Goal: Transaction & Acquisition: Purchase product/service

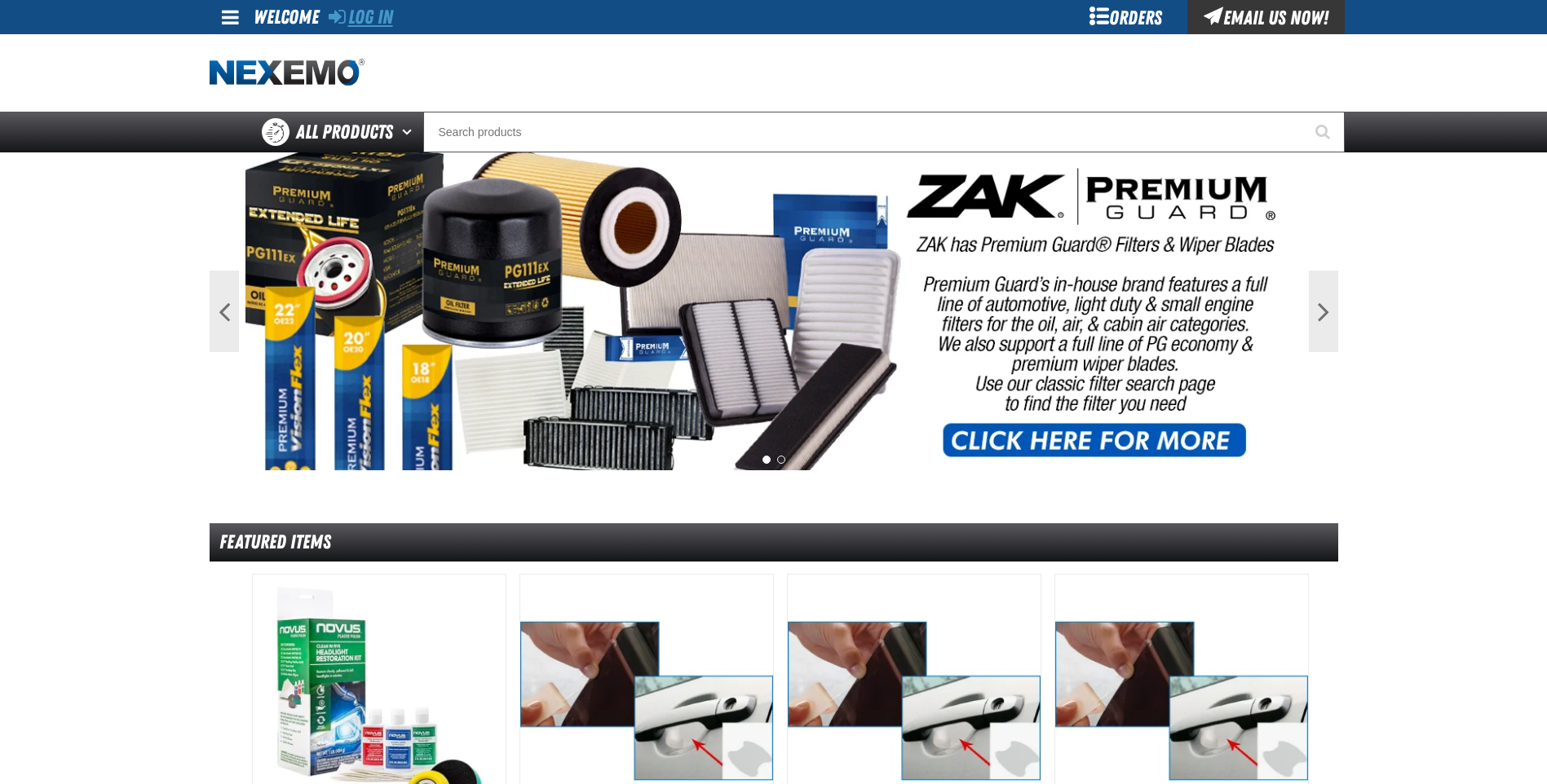
click at [391, 11] on link "Log In" at bounding box center [361, 17] width 65 height 22
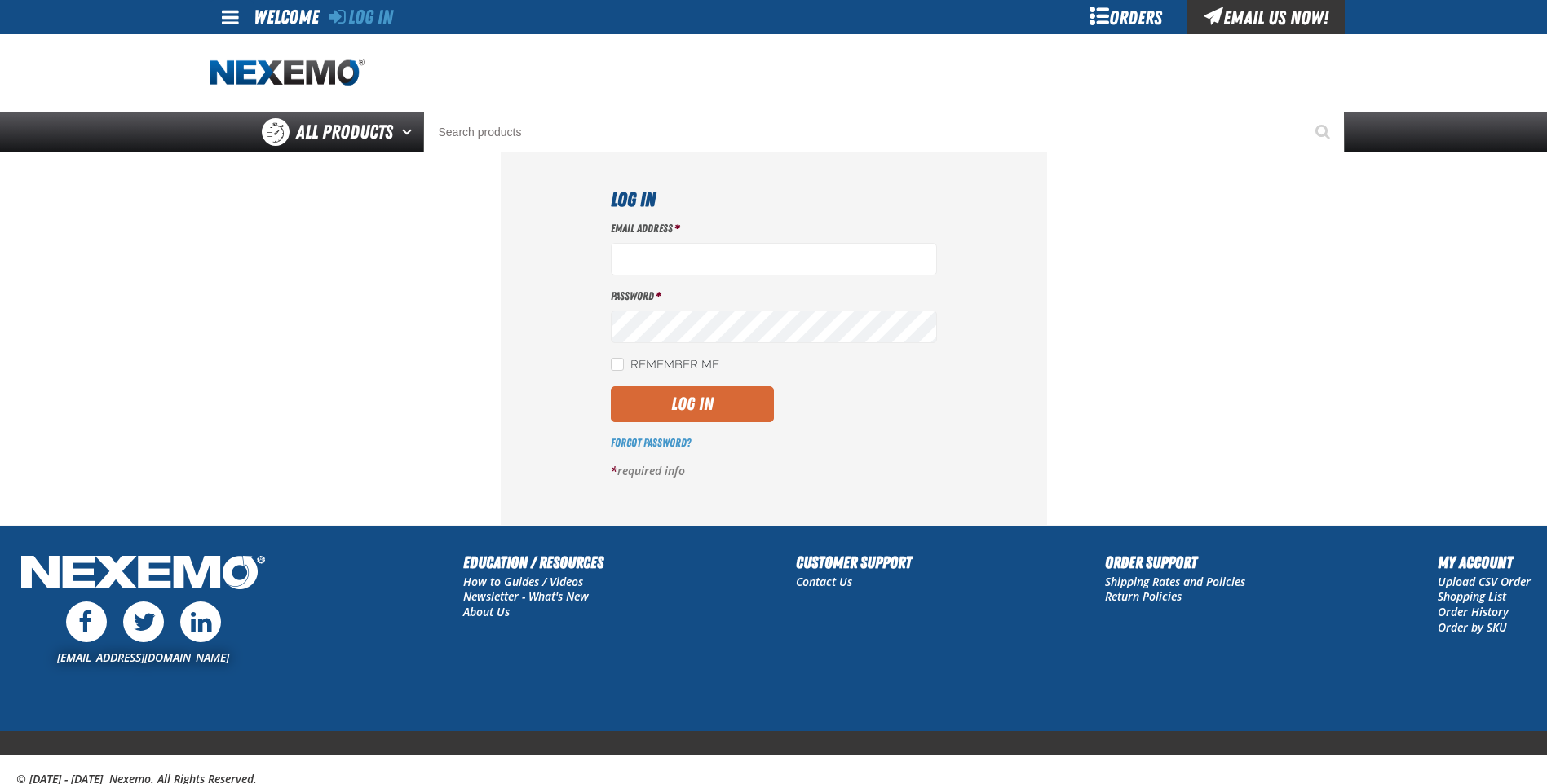
type input "[EMAIL_ADDRESS][DOMAIN_NAME]"
click at [665, 410] on button "Log In" at bounding box center [692, 404] width 163 height 36
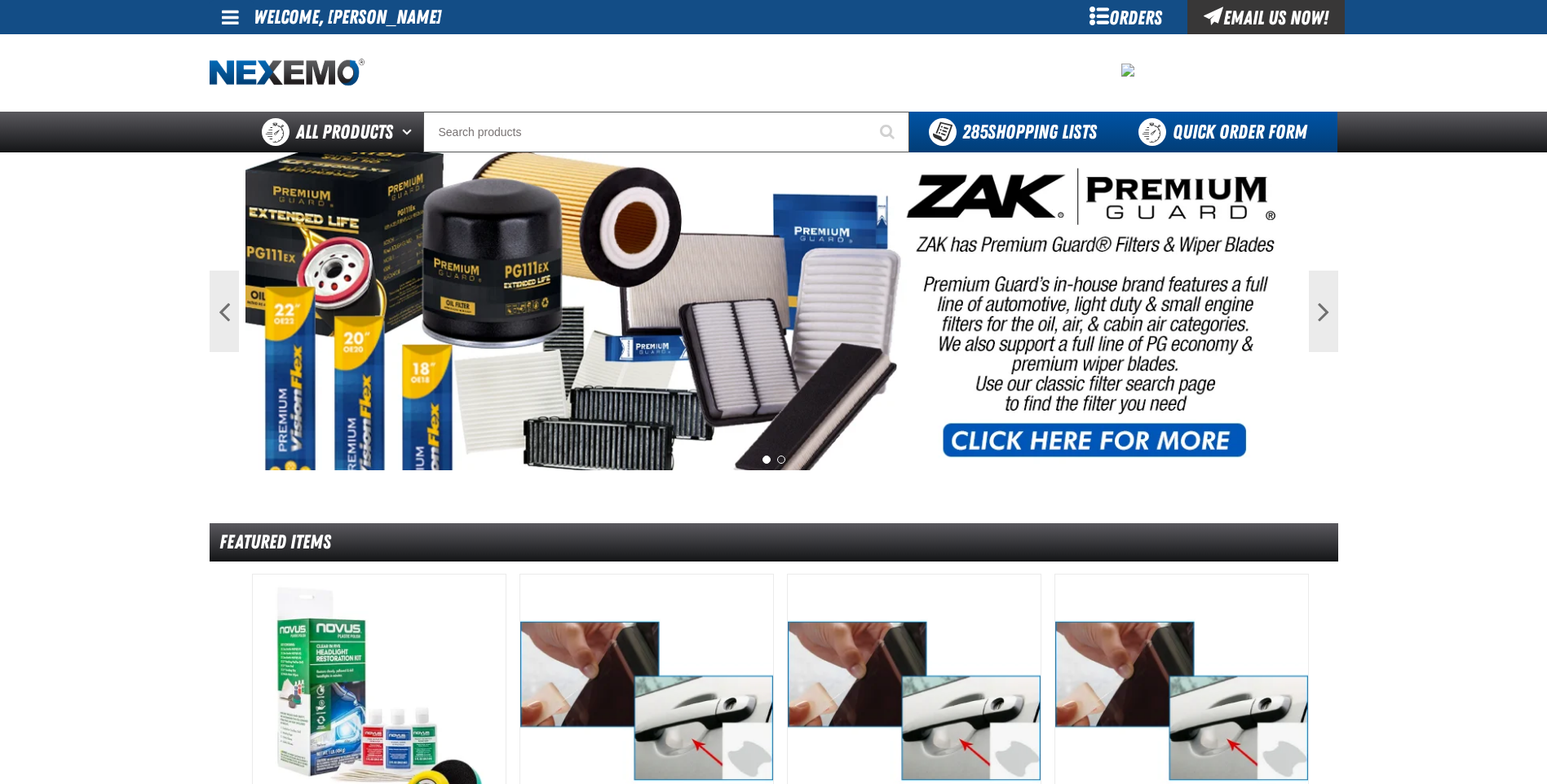
click at [1205, 131] on link "Quick Order Form" at bounding box center [1227, 132] width 221 height 41
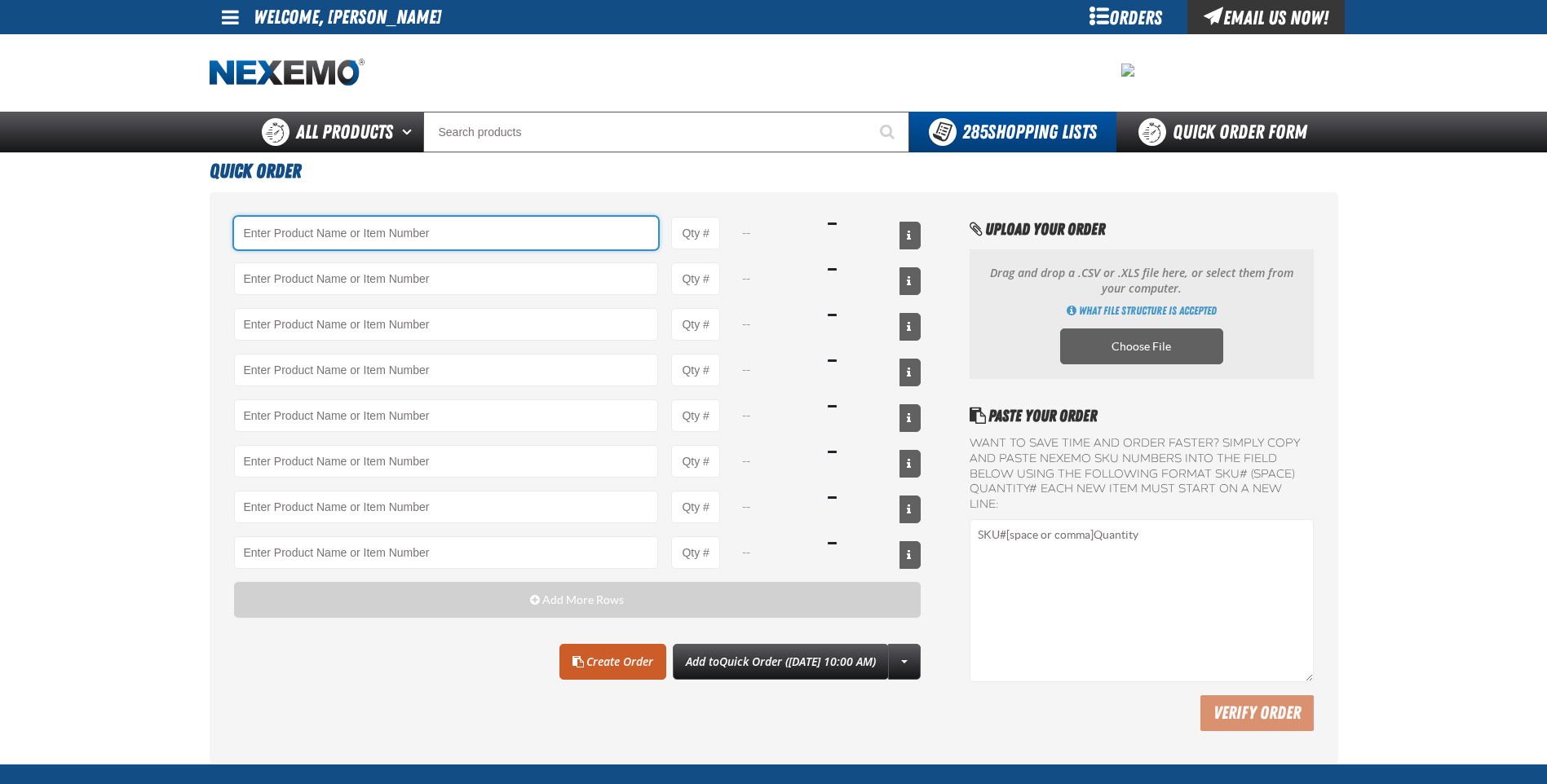
click at [426, 233] on input "Product" at bounding box center [446, 233] width 424 height 32
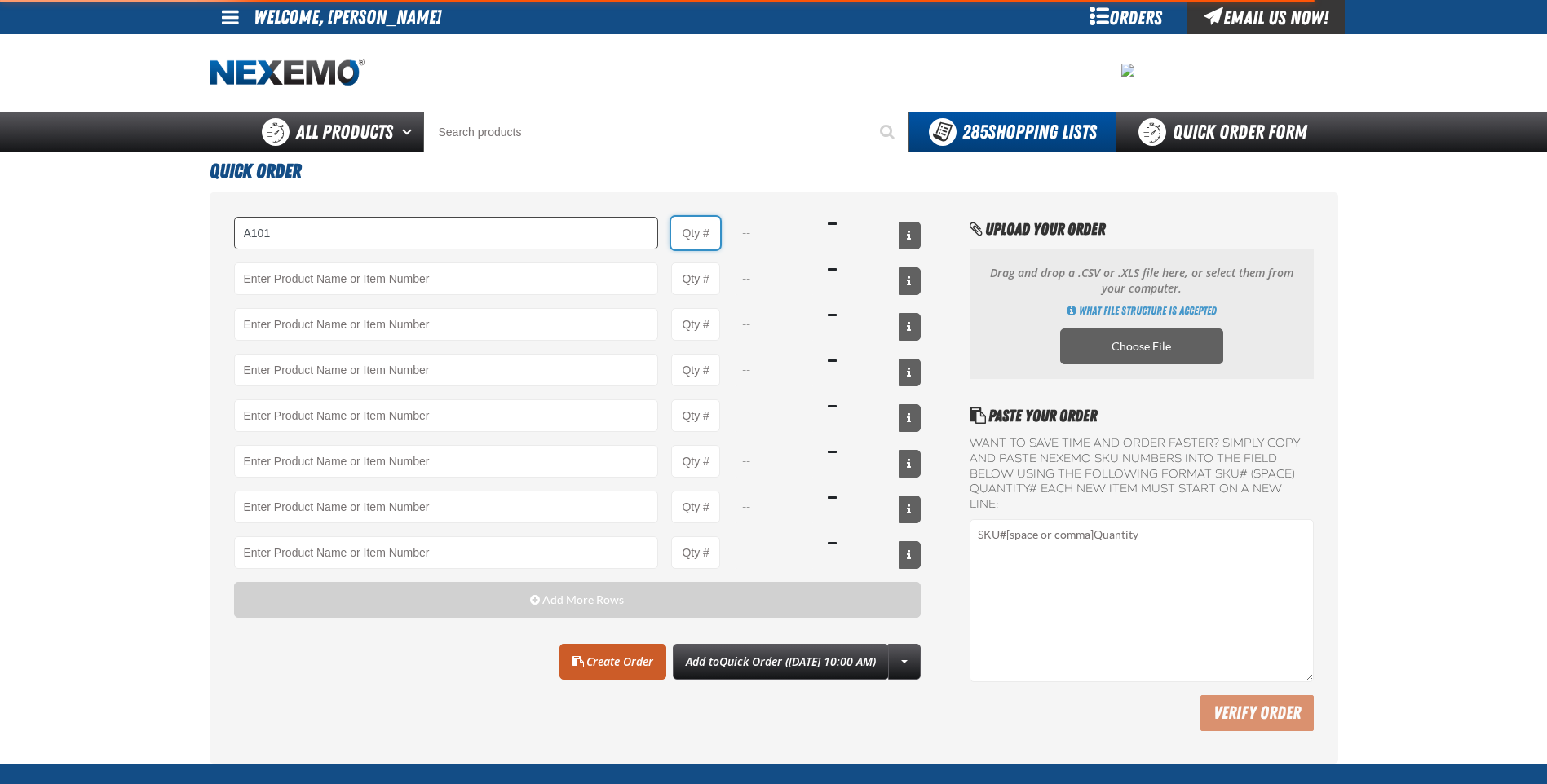
type input "A101 - Brake Parts Cleaner - ZAK Products"
type input "1"
select select "can"
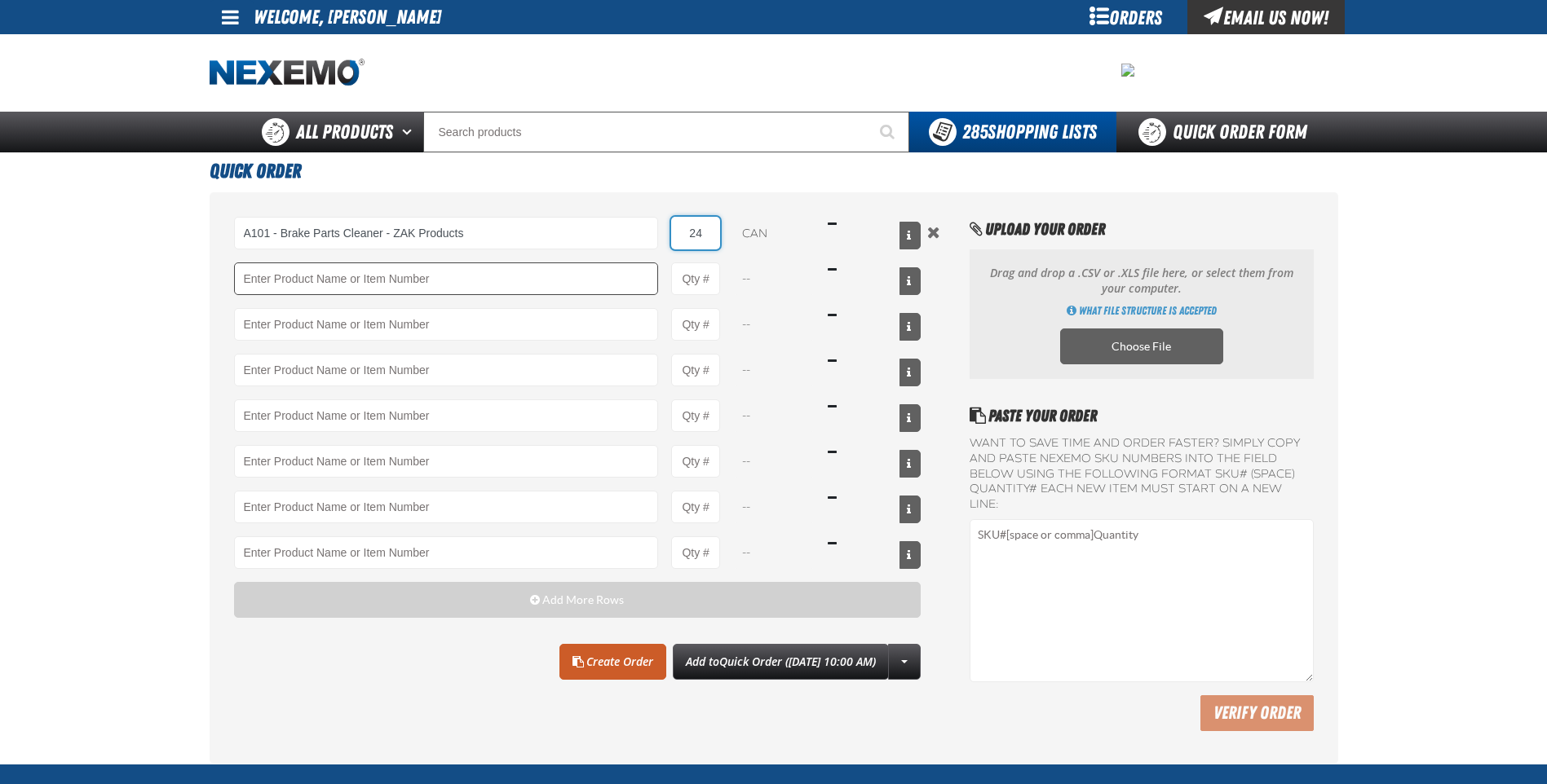
type input "24"
click at [444, 275] on input "Product" at bounding box center [446, 279] width 424 height 32
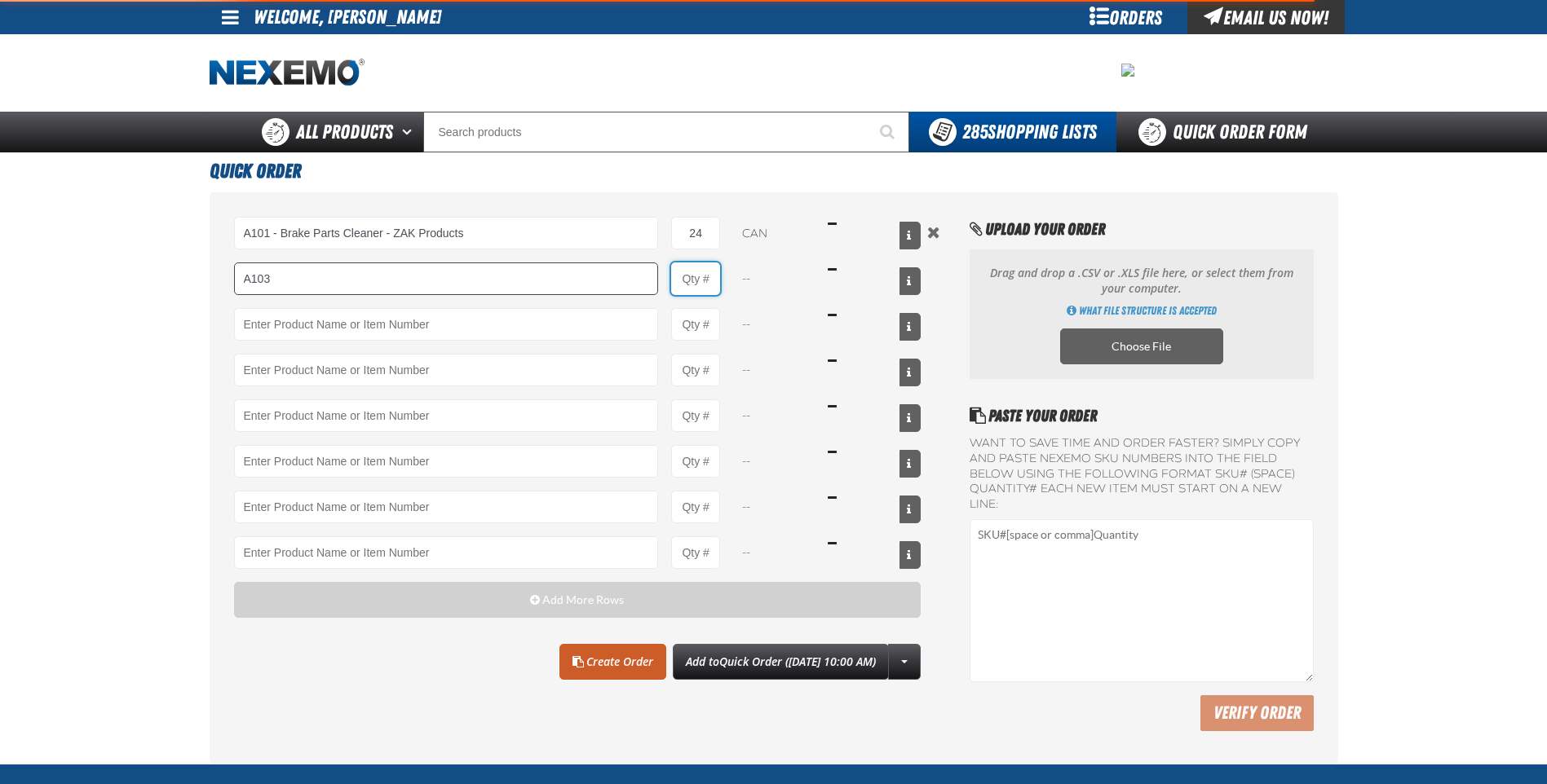
type input "A103 - Throttle Body and Intake Cleaner - ZAK Products"
type input "1"
select select "can"
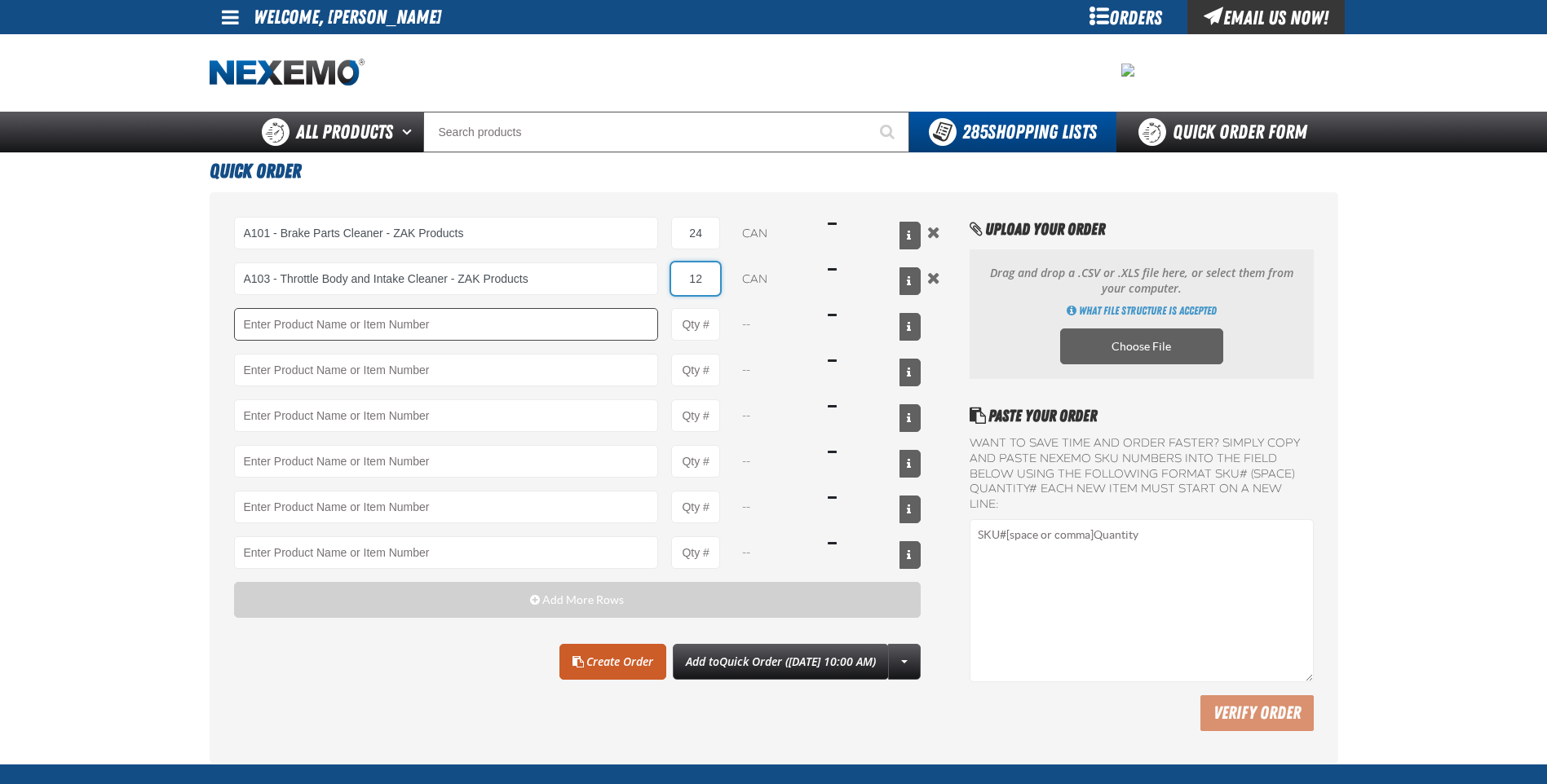
type input "12"
click at [481, 333] on input "Product" at bounding box center [446, 324] width 424 height 32
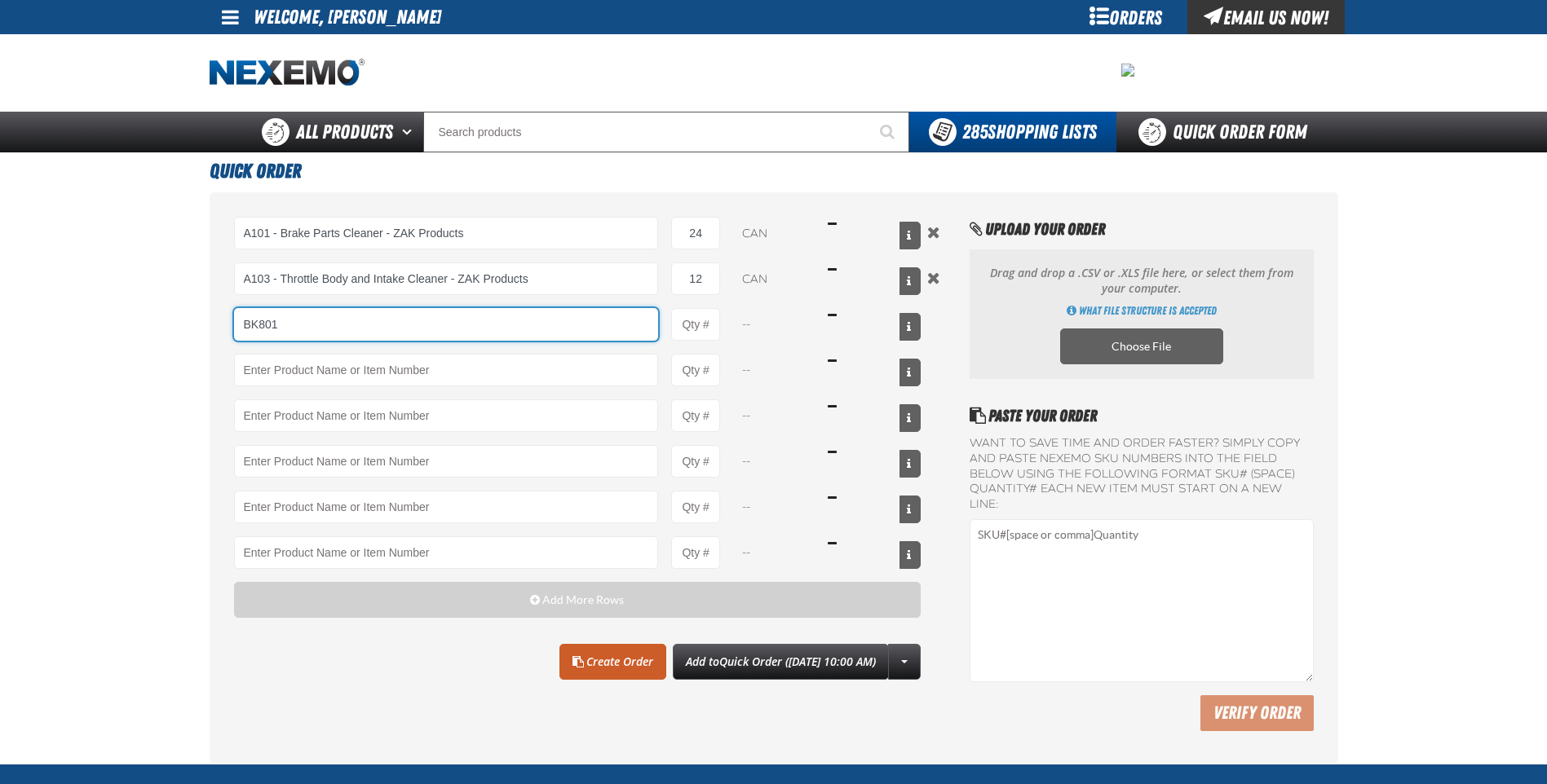
type input "BK801"
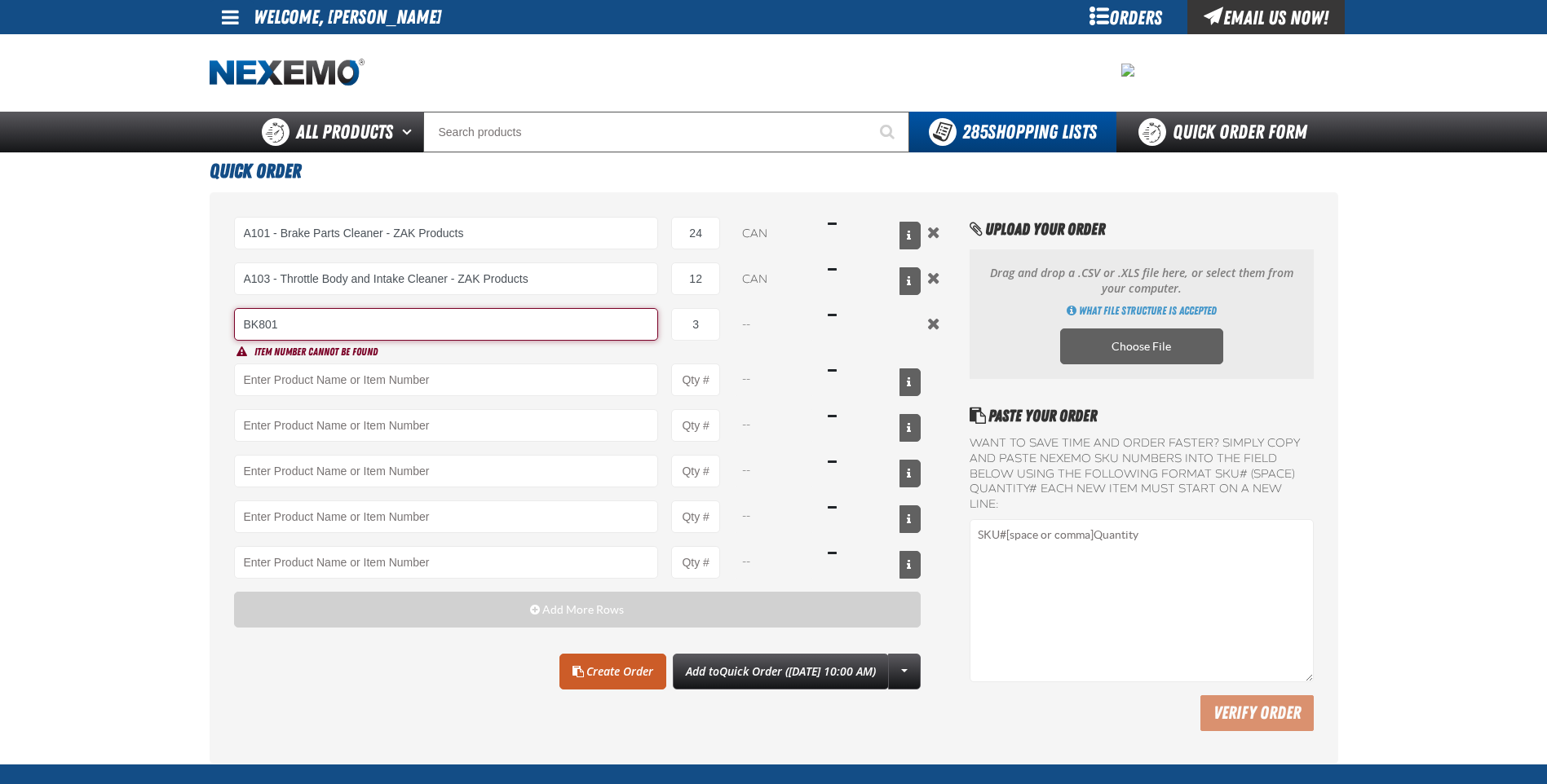
click at [481, 327] on input "BK801" at bounding box center [446, 324] width 424 height 32
click at [322, 326] on input "BK801" at bounding box center [446, 324] width 424 height 32
type input "0"
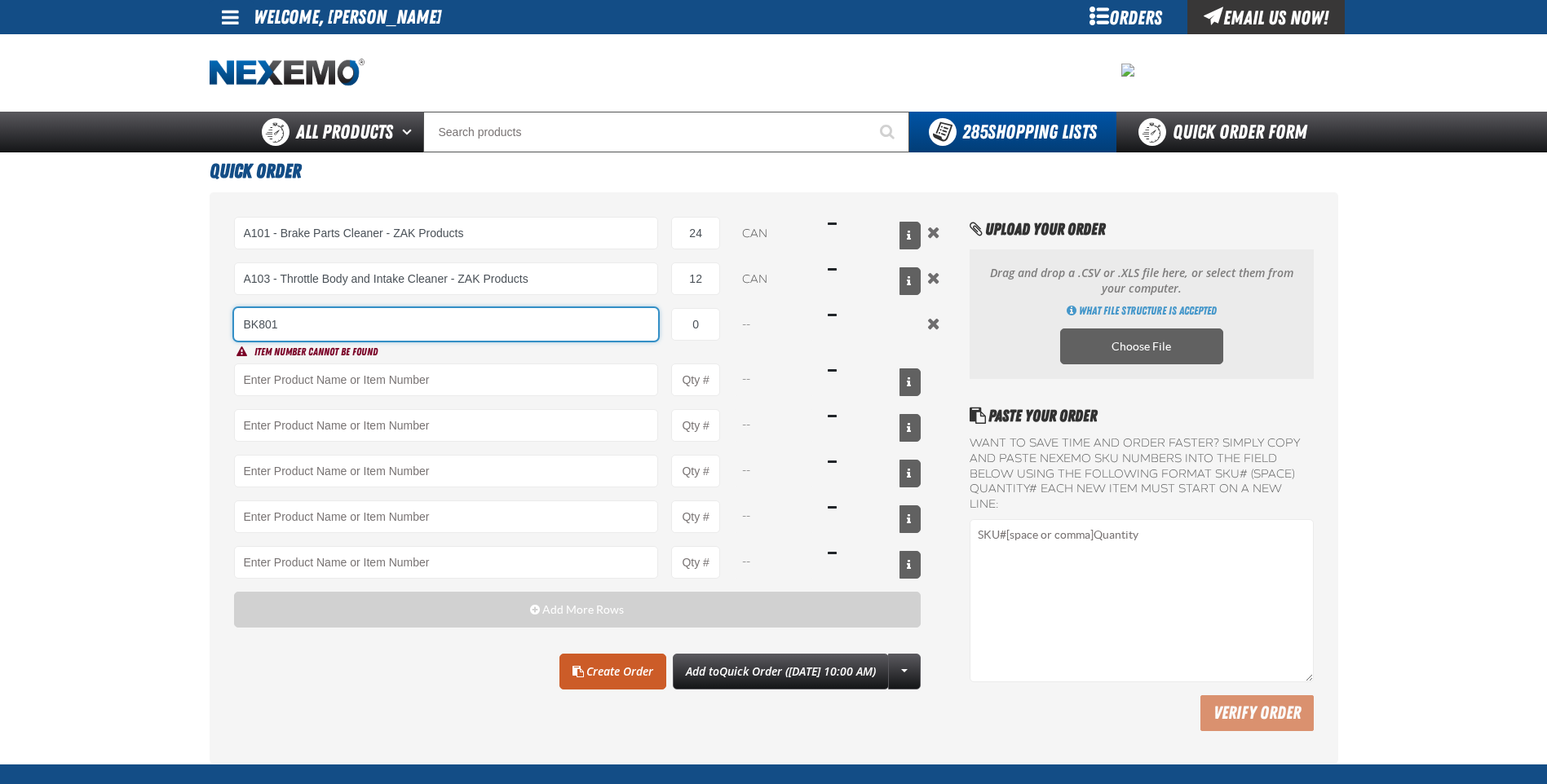
click at [583, 322] on input "BK801" at bounding box center [446, 324] width 424 height 32
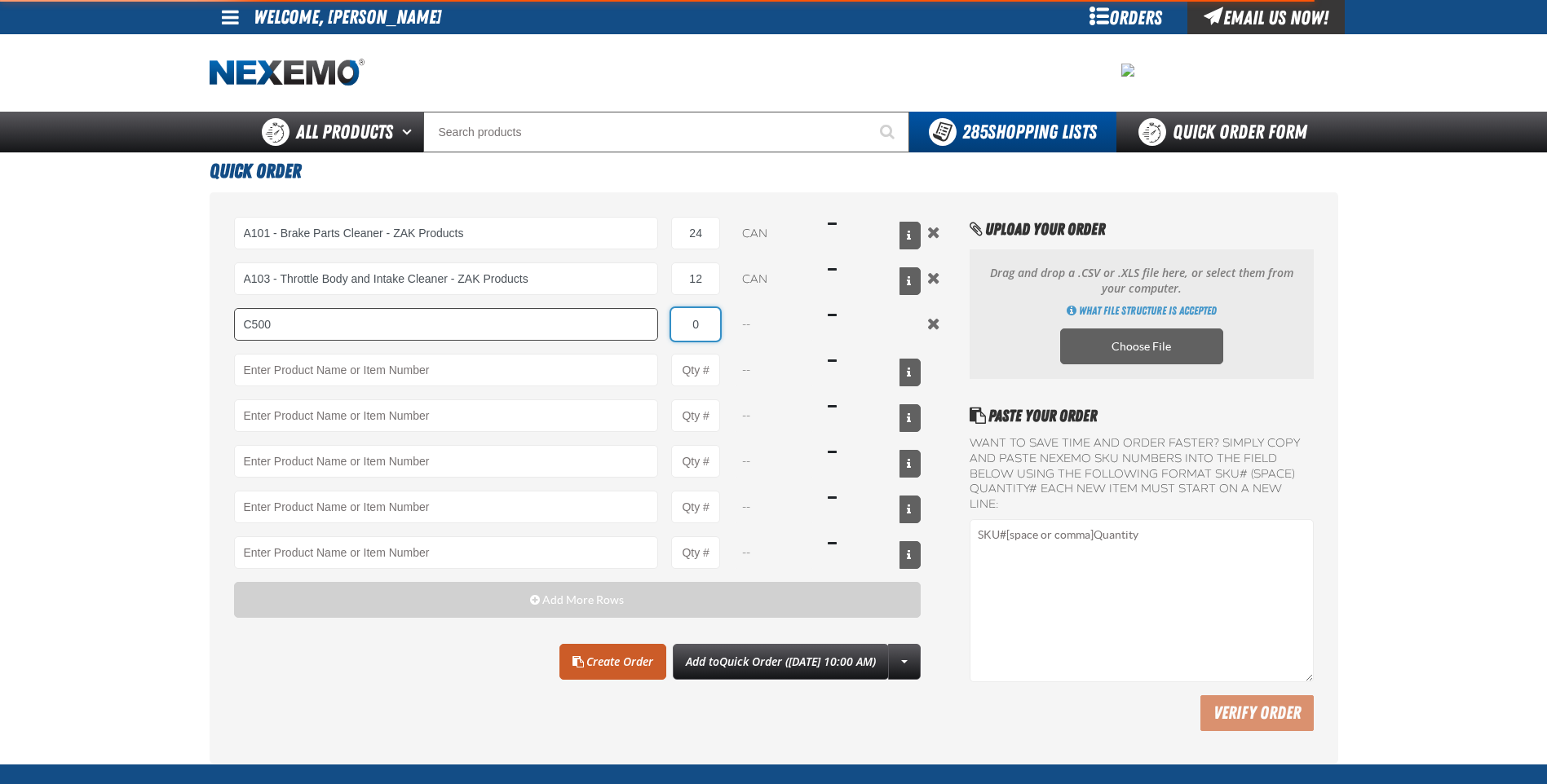
type input "C500 - Synthetic Engine Oil Booster - ZAK Products"
type input "1"
select select "bottle"
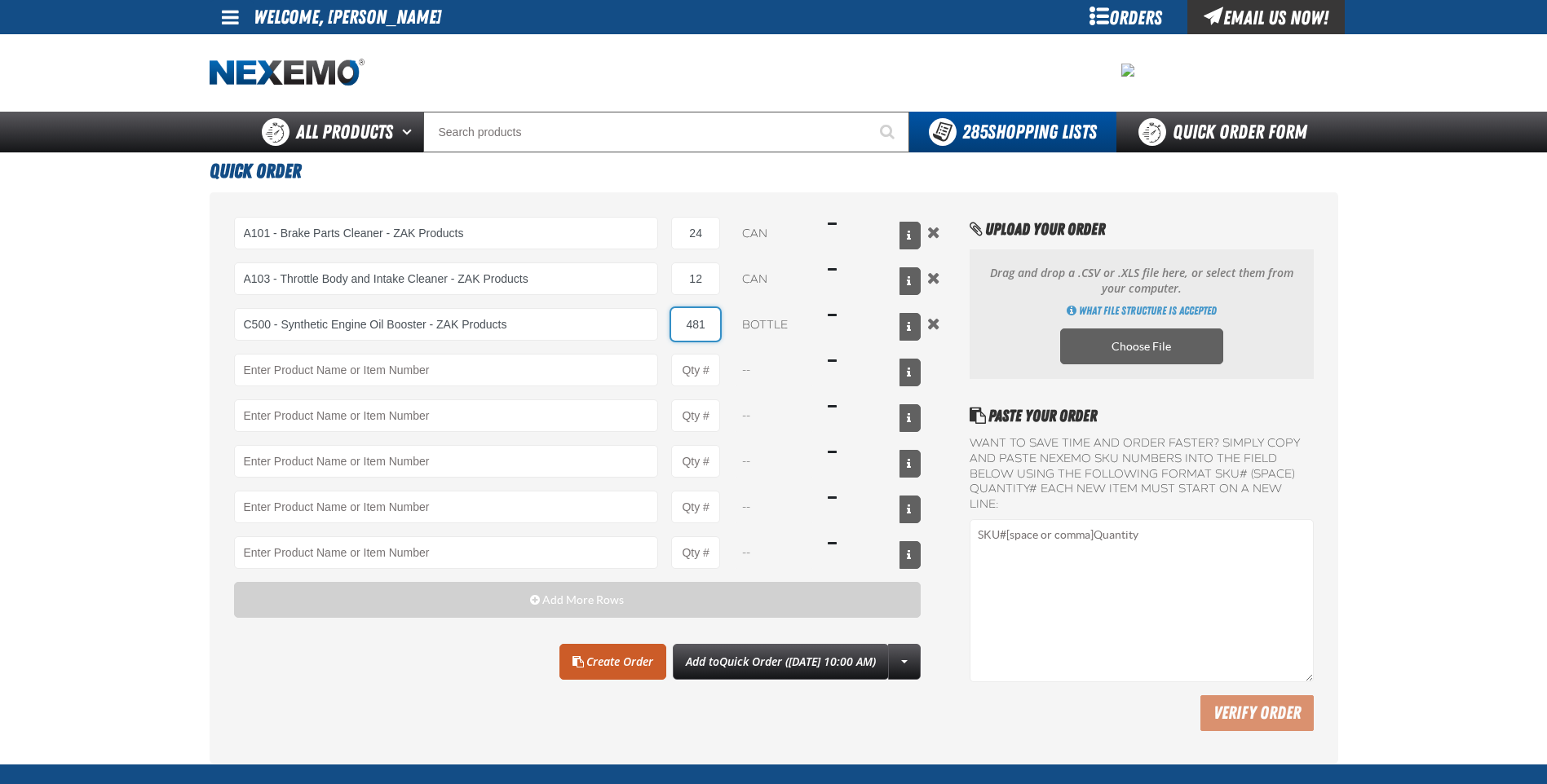
click at [712, 322] on input "481" at bounding box center [695, 324] width 49 height 32
type input "48"
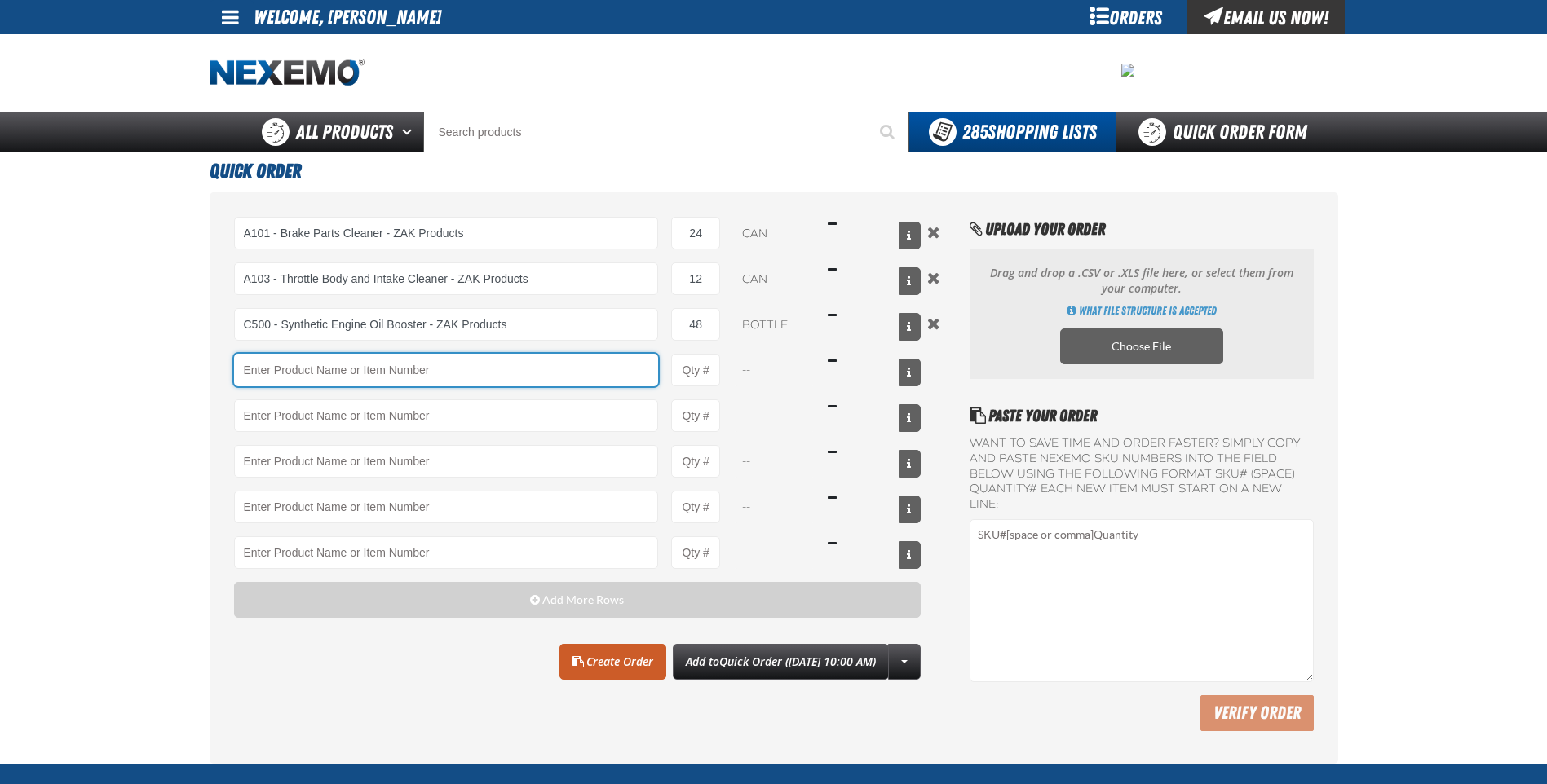
click at [605, 370] on input "Product" at bounding box center [446, 370] width 424 height 32
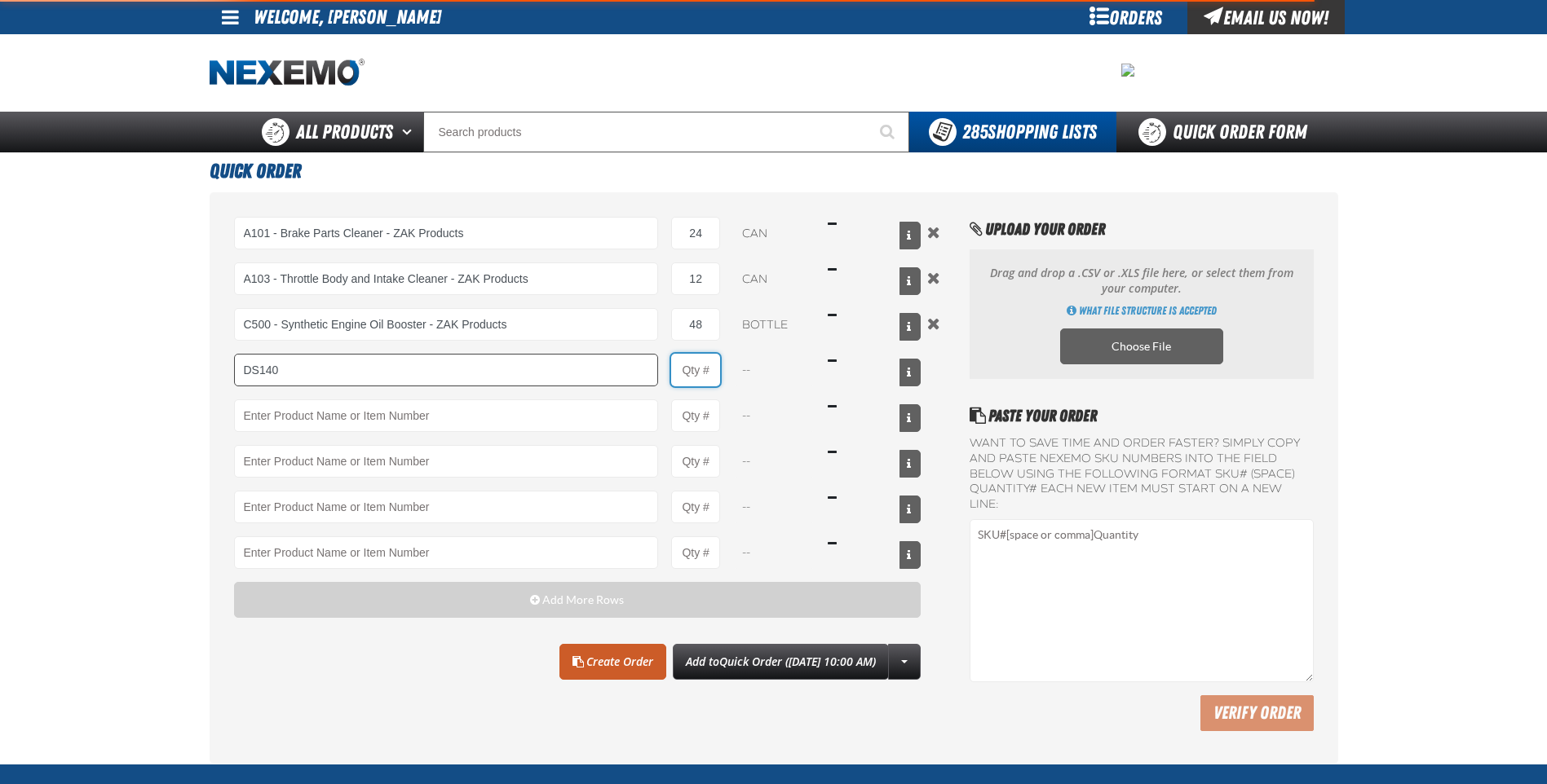
type input "DS140 - Synthetic 75W - 140 LS Gear Oil - ZAK Products"
type input "1"
select select "bottle"
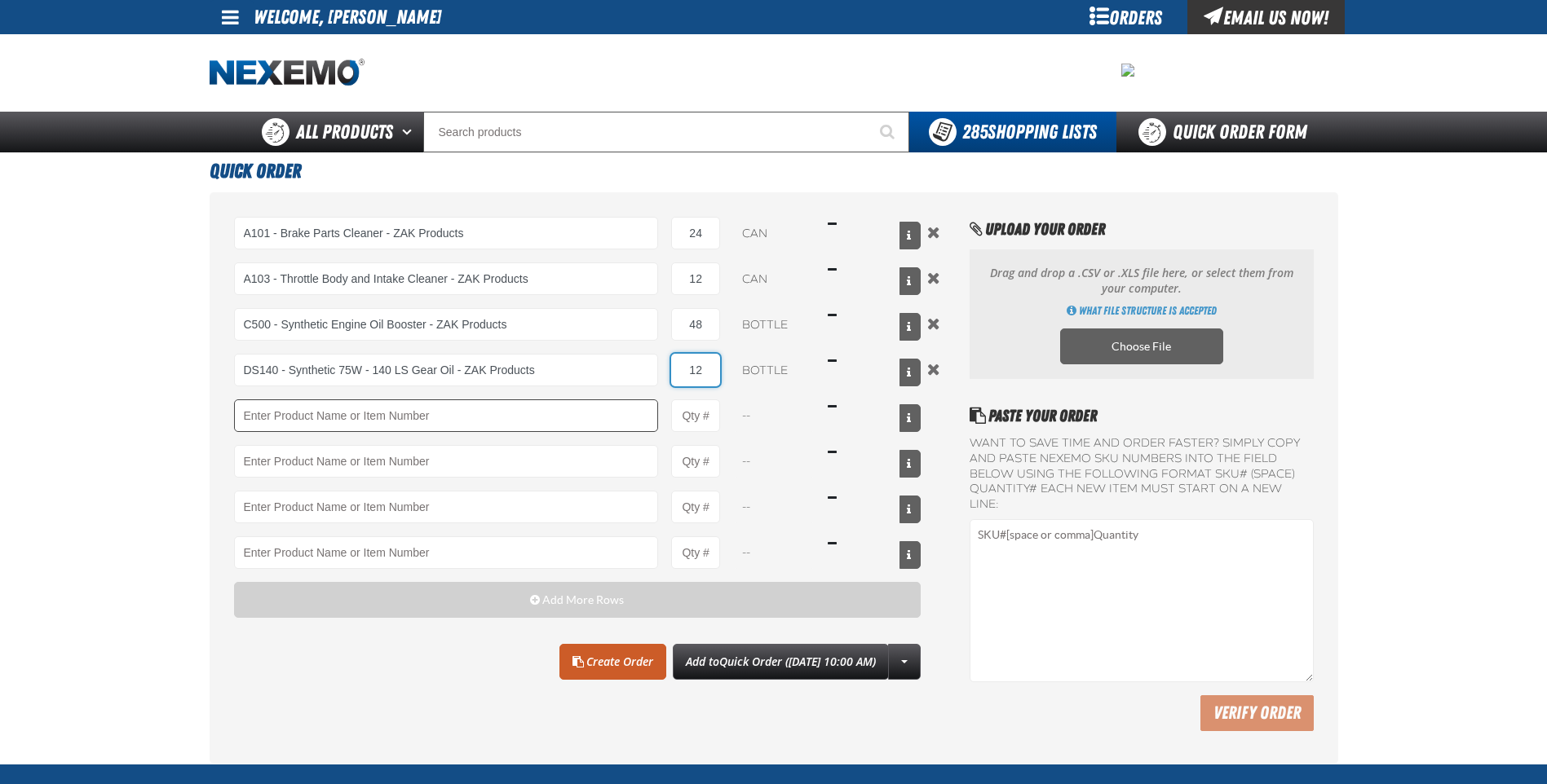
type input "12"
click at [553, 412] on input "Product" at bounding box center [446, 415] width 424 height 32
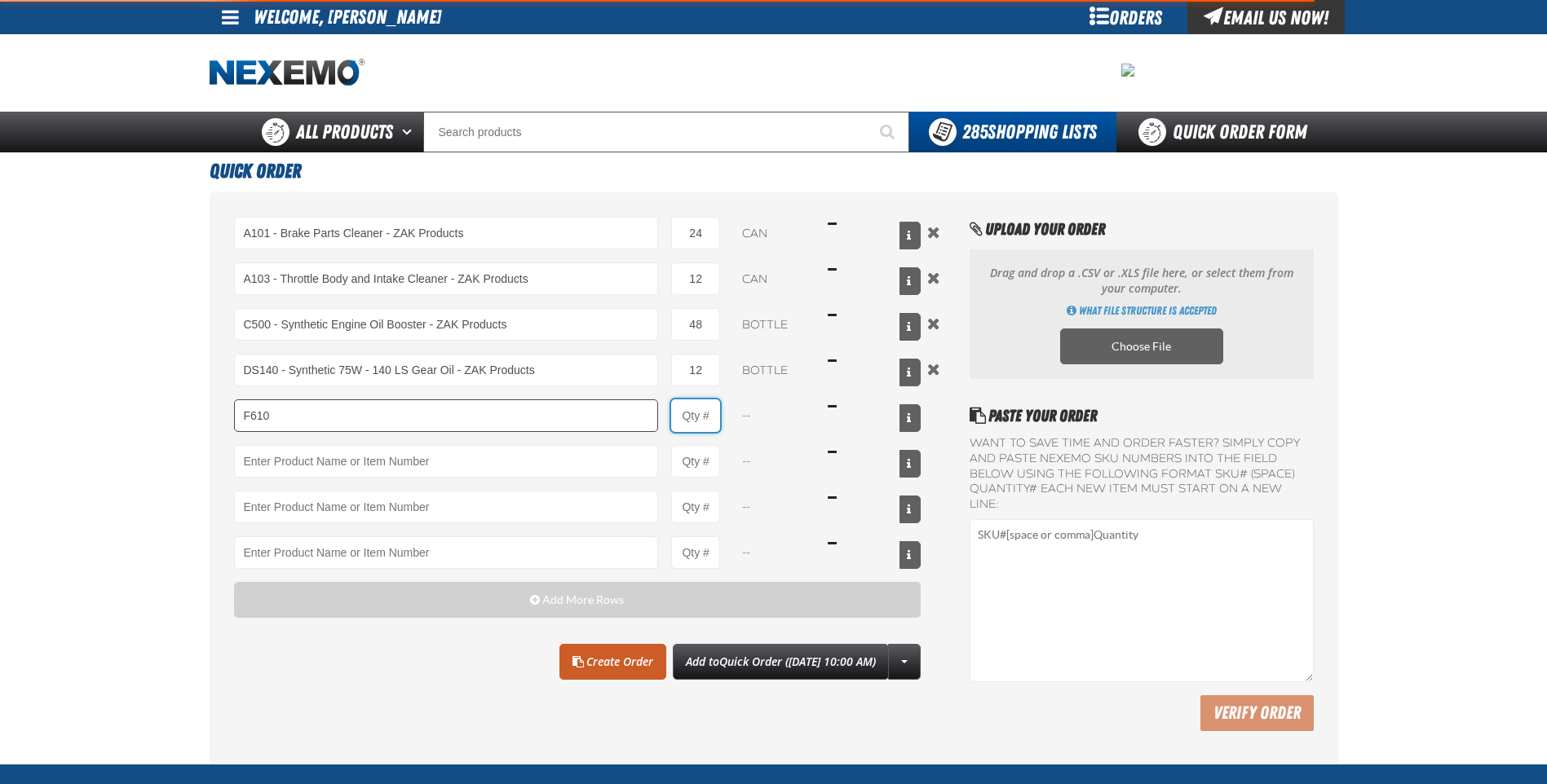
type input "F610 - Z-Tech - ZAK Products"
type input "1"
select select "bottle"
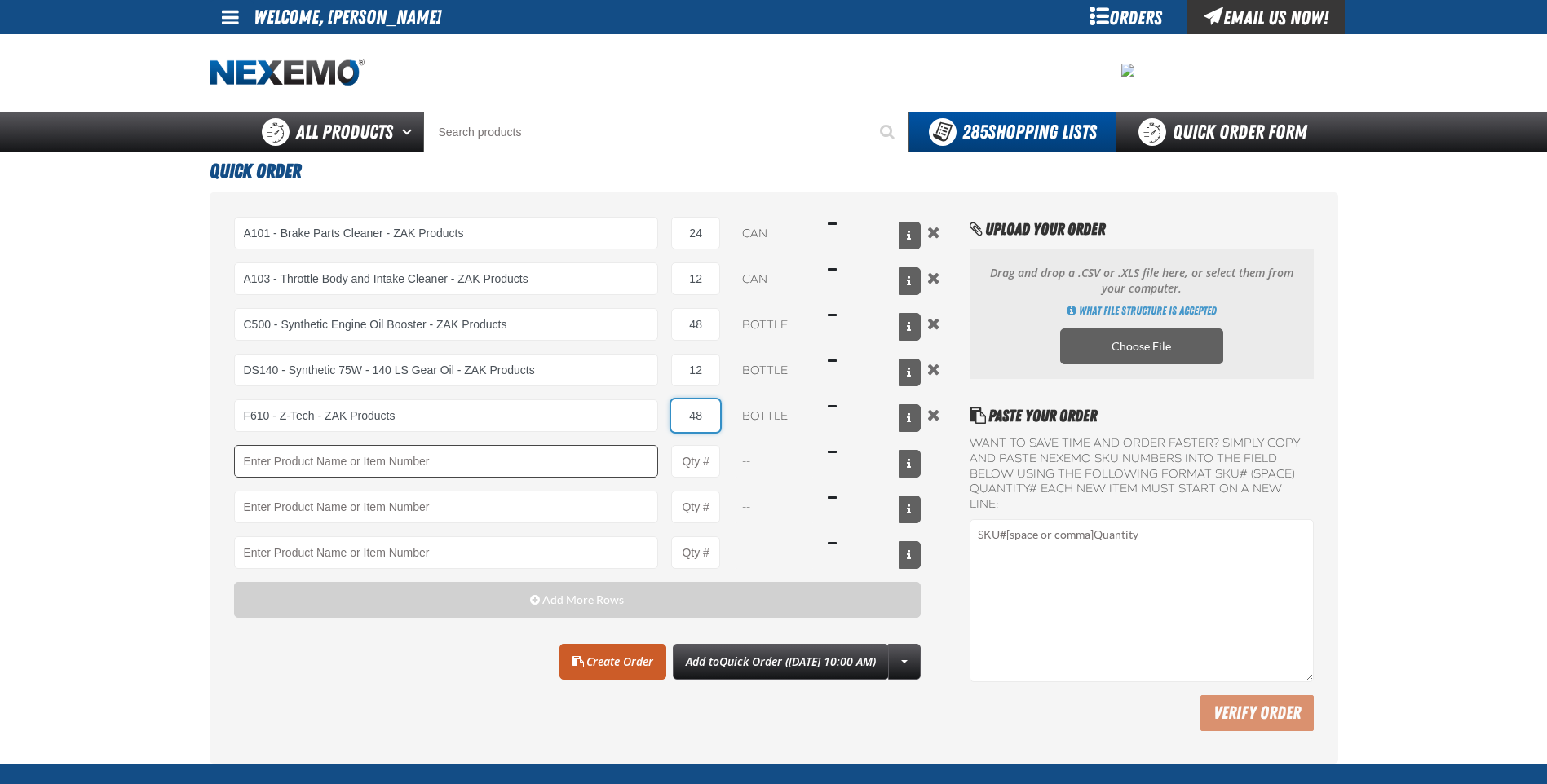
type input "48"
click at [567, 468] on input "Product" at bounding box center [446, 460] width 424 height 32
type input "RK222"
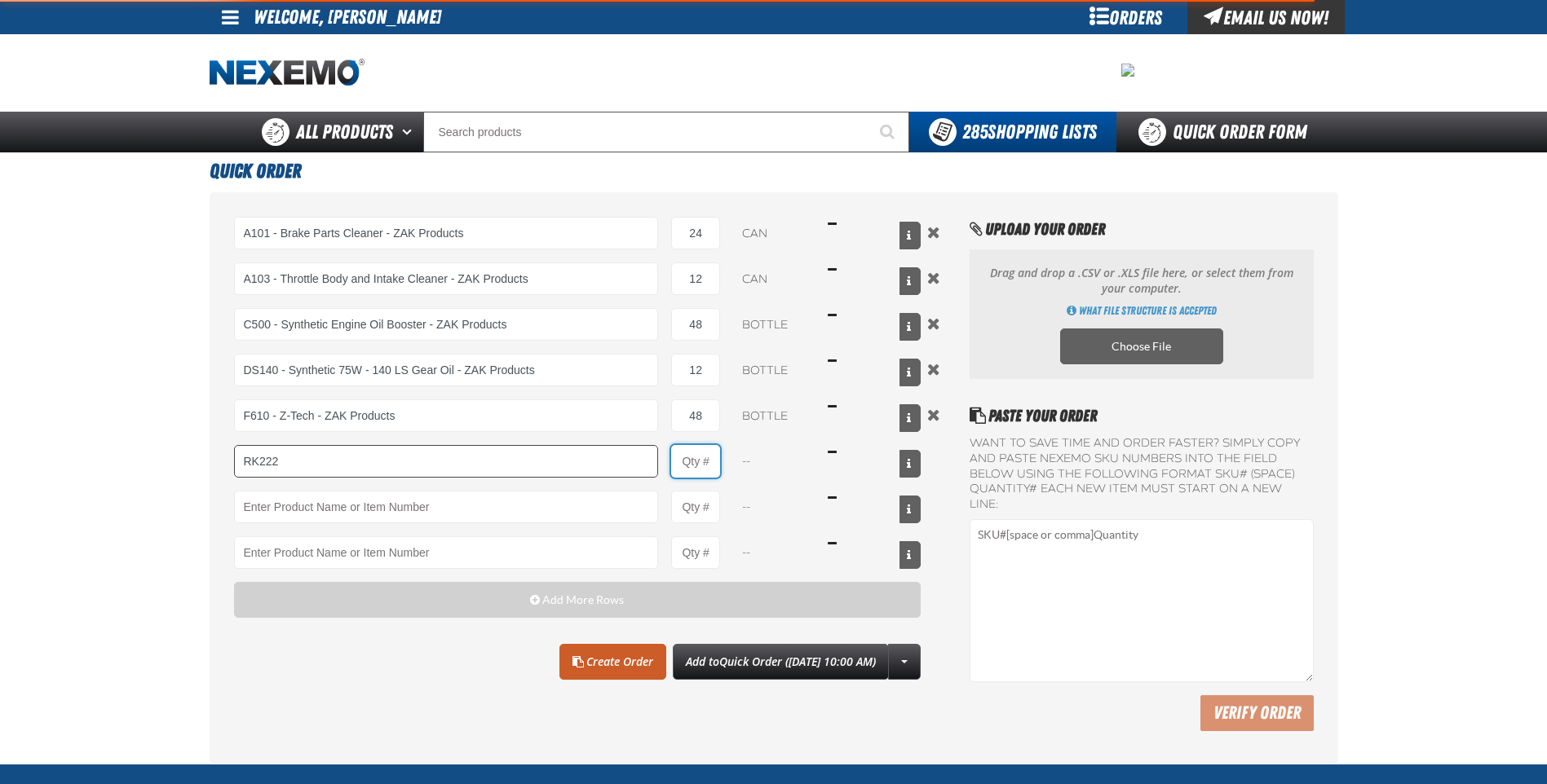
type input "1"
type input "RK222 - Universal Cooling System Service Kit - ZAK Products"
select select "kit"
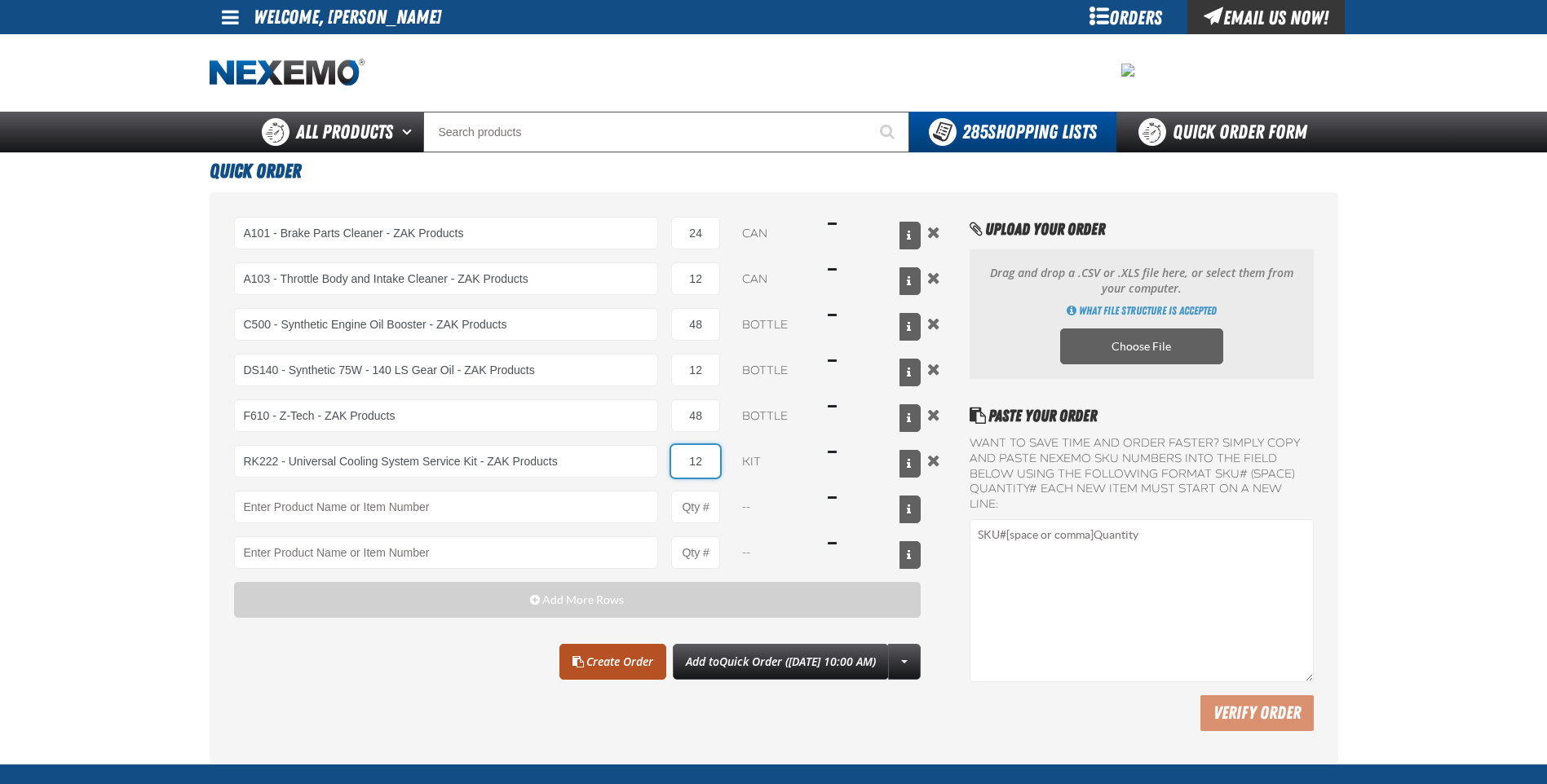
type input "12"
click at [592, 660] on link "Create Order" at bounding box center [612, 662] width 107 height 36
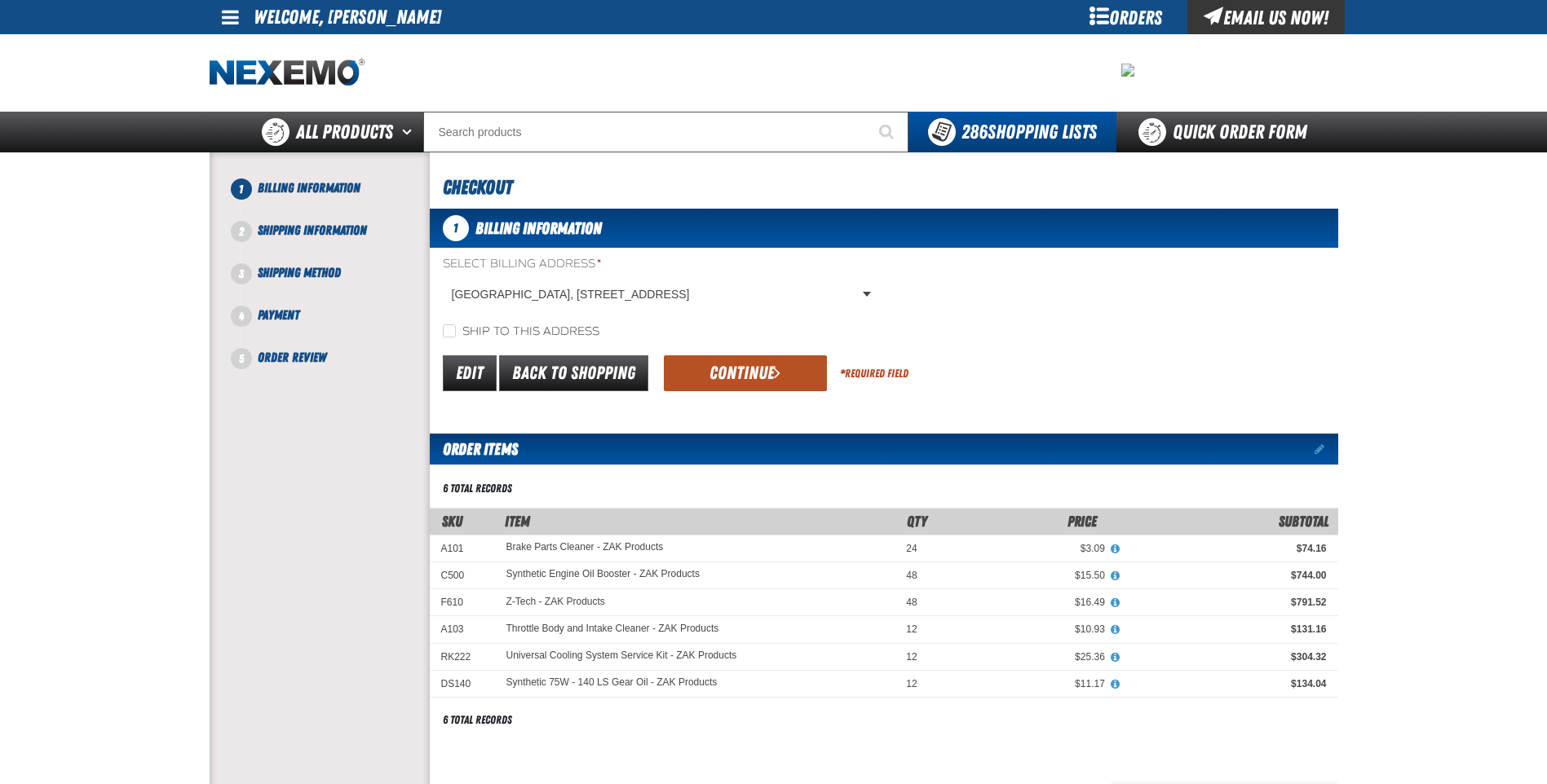
click at [755, 366] on button "Continue" at bounding box center [745, 373] width 163 height 36
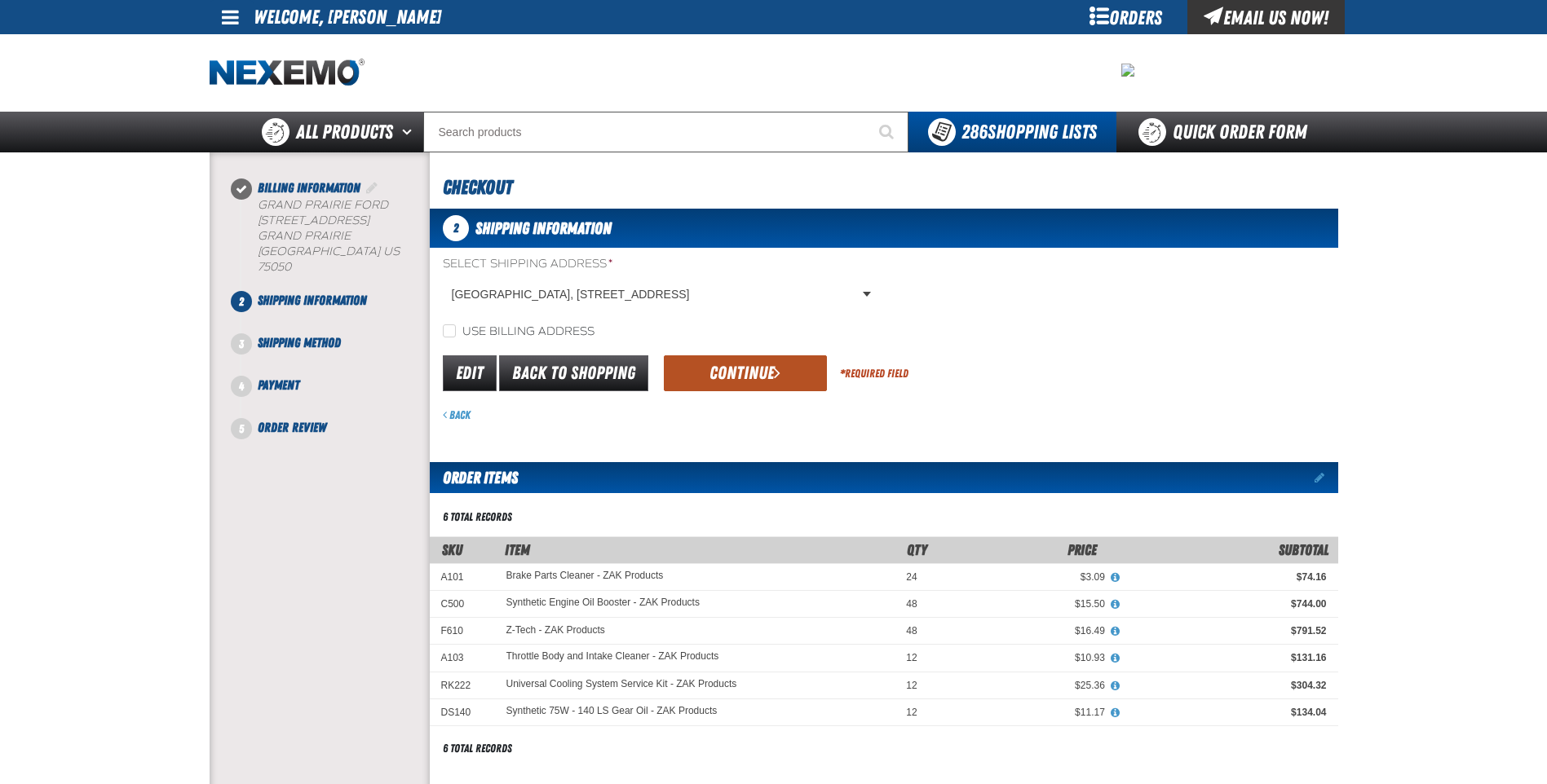
click at [726, 370] on button "Continue" at bounding box center [745, 373] width 163 height 36
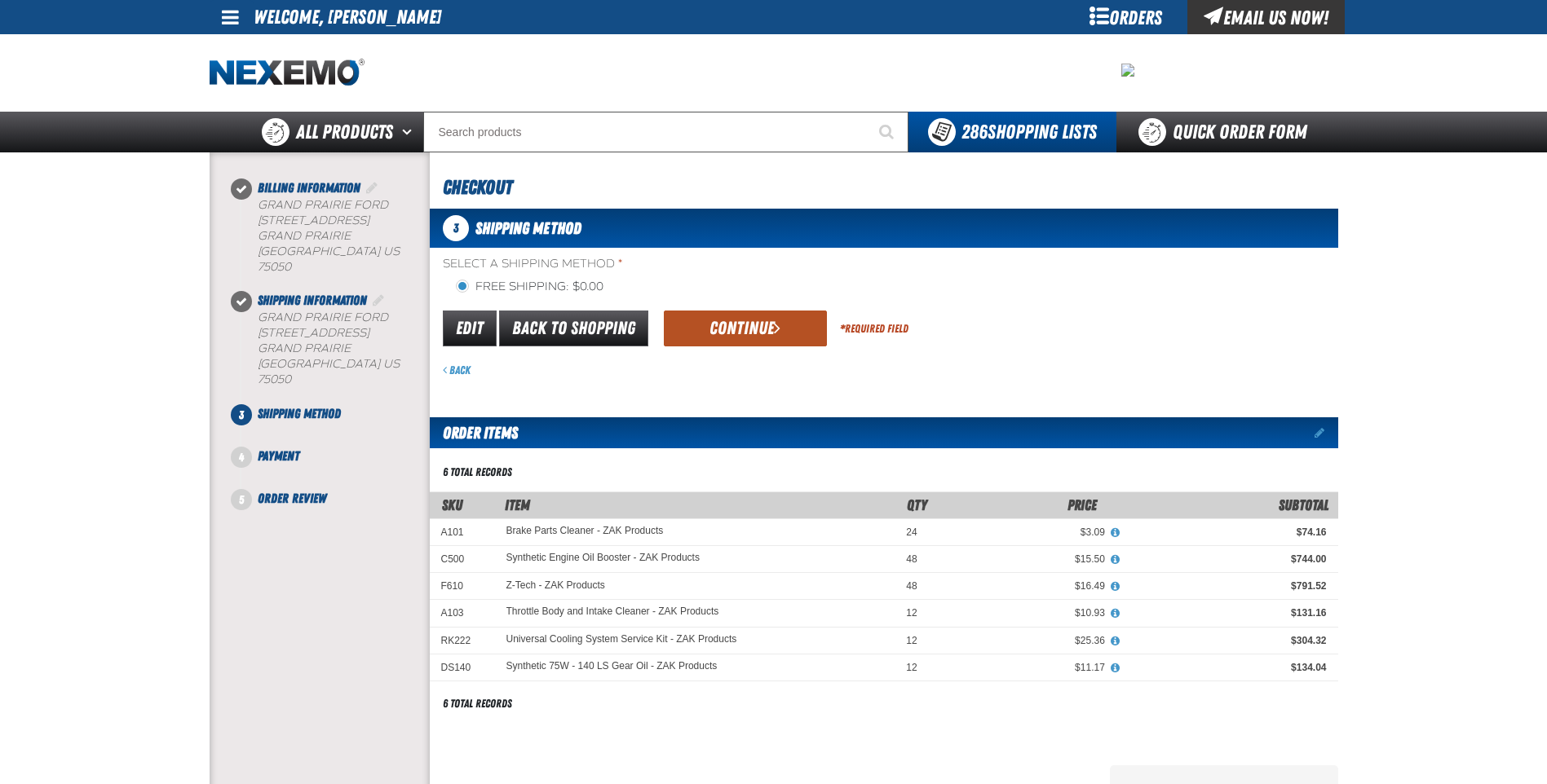
click at [742, 327] on button "Continue" at bounding box center [745, 328] width 163 height 36
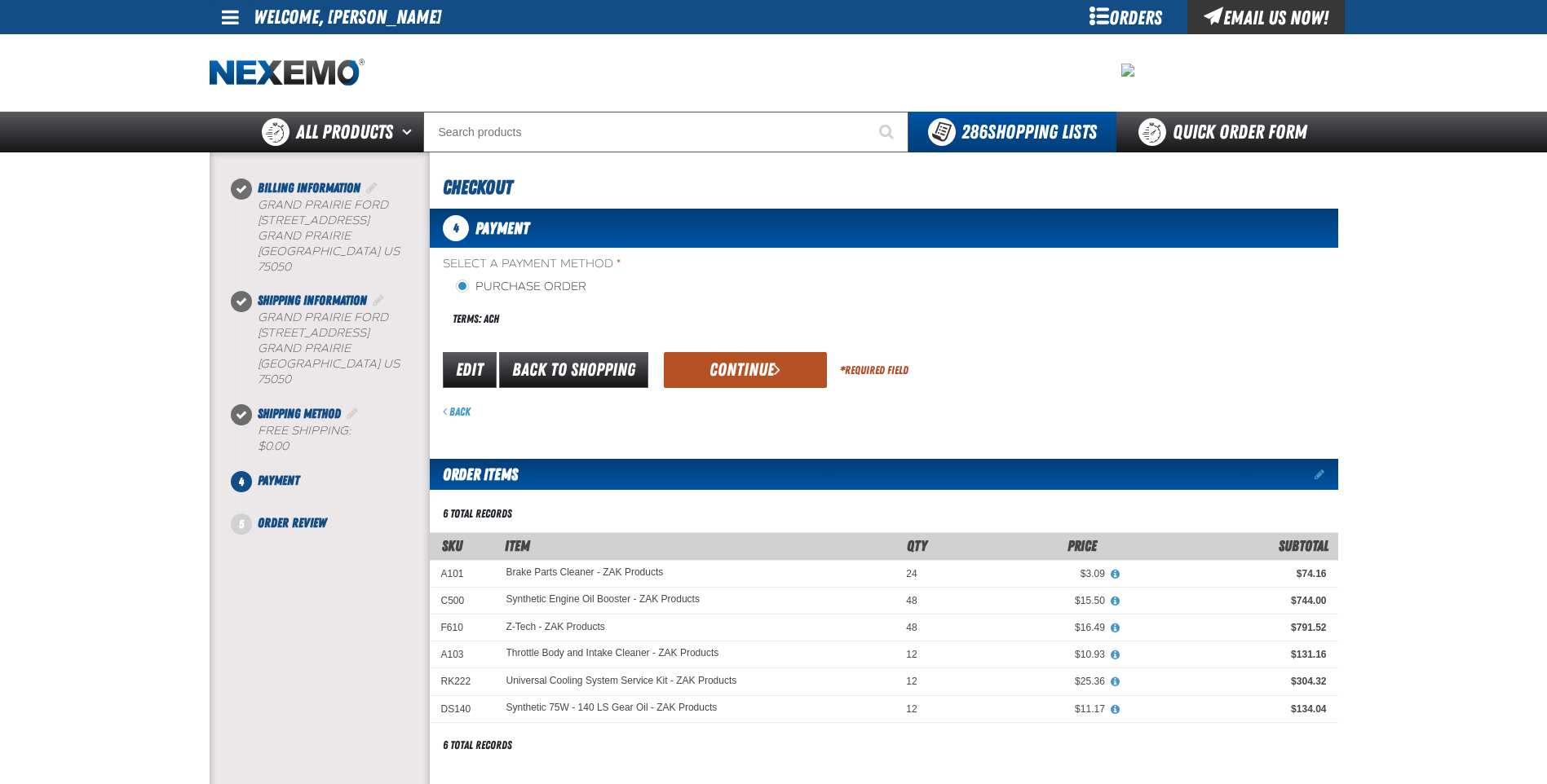
click at [734, 366] on button "Continue" at bounding box center [745, 370] width 163 height 36
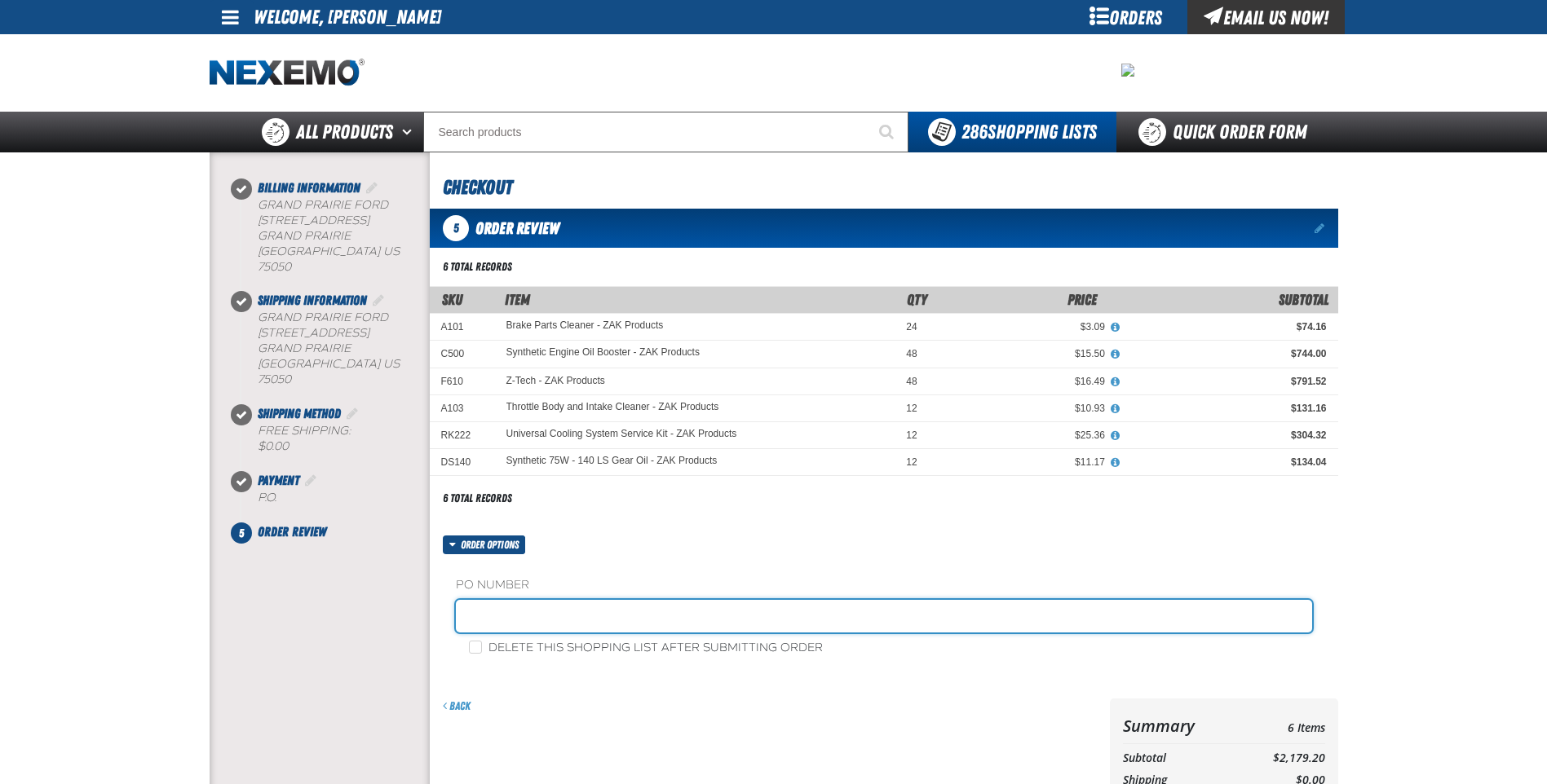
click at [533, 612] on input "text" at bounding box center [884, 616] width 857 height 32
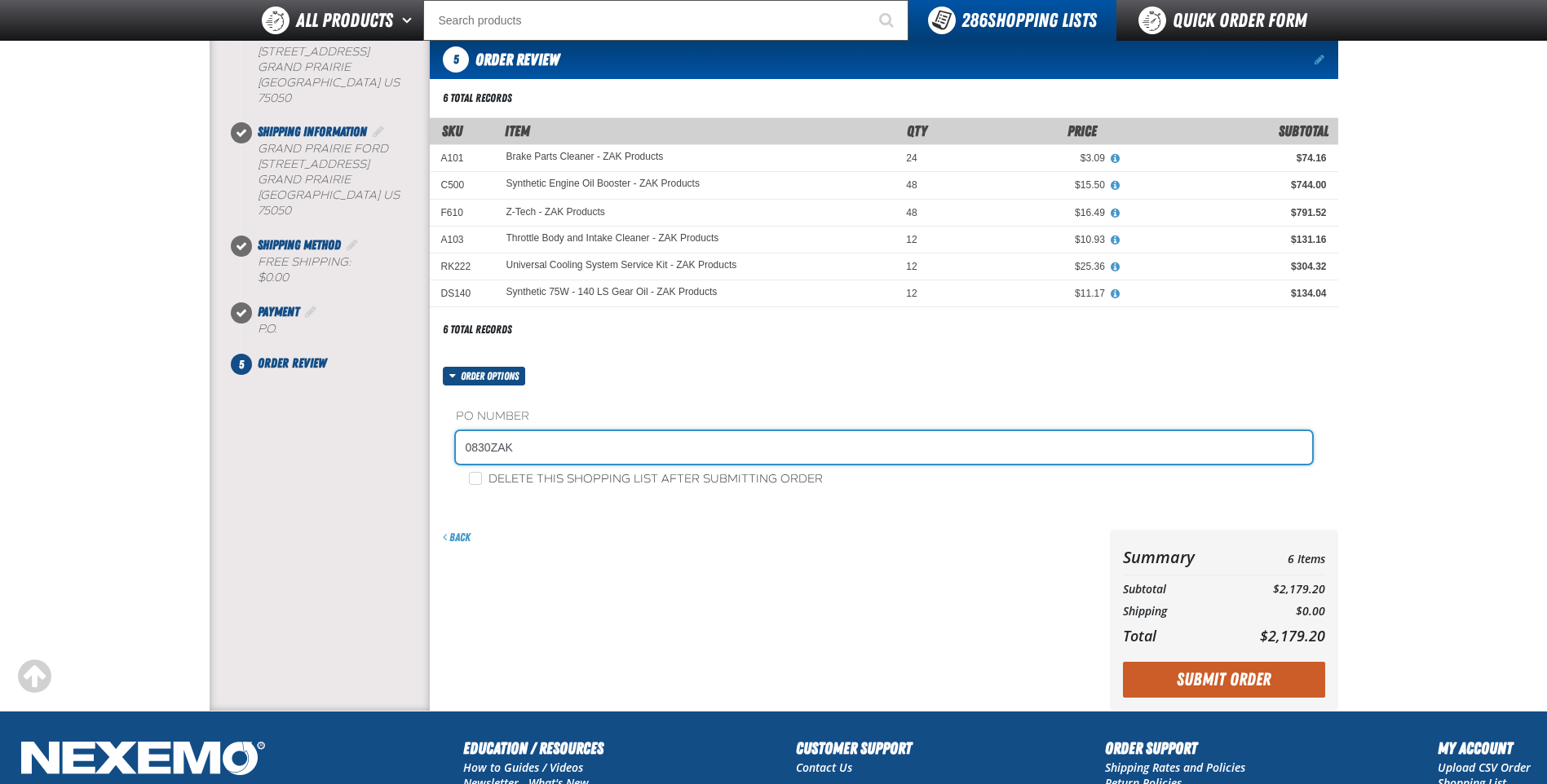
scroll to position [244, 0]
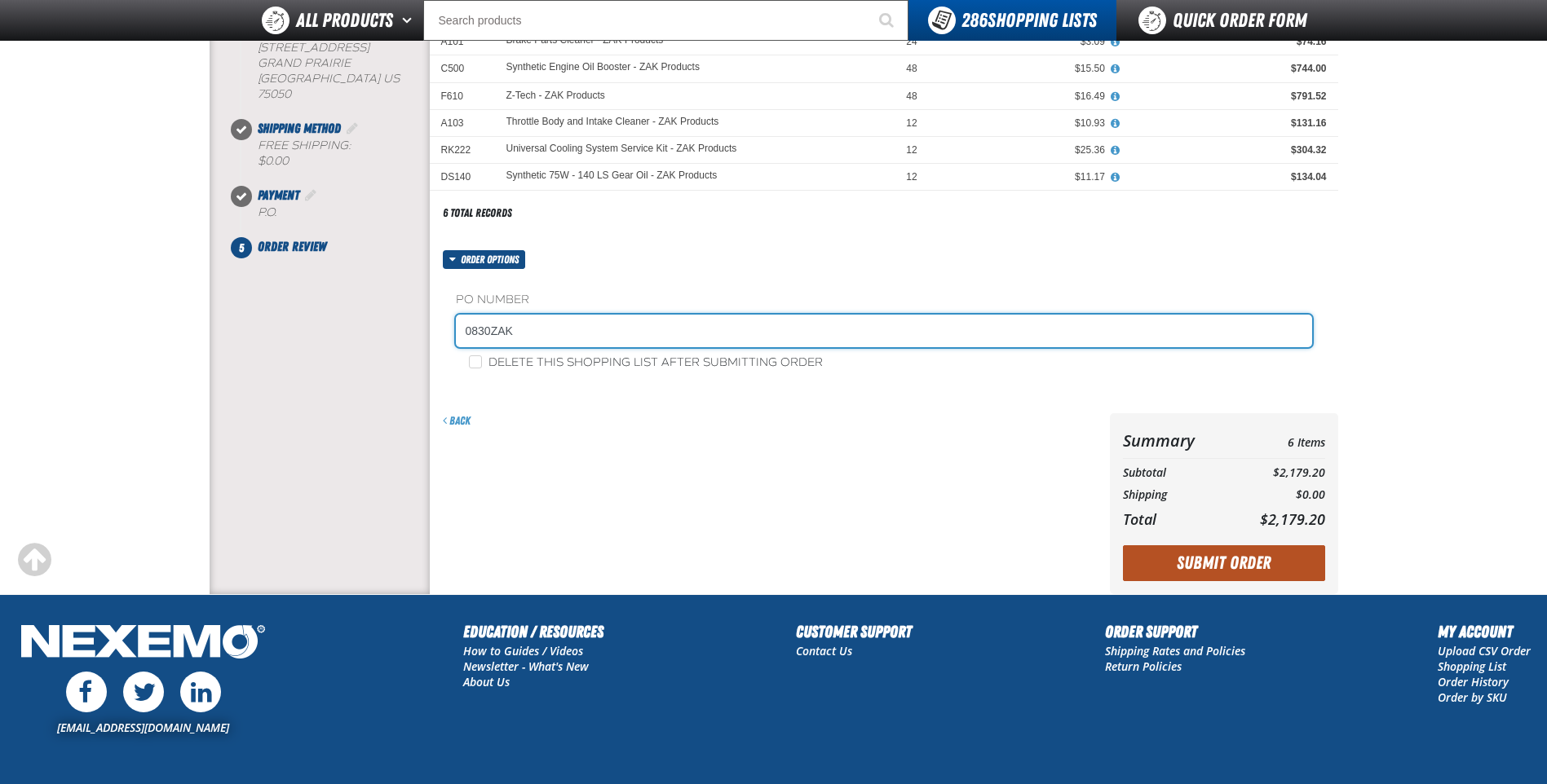
type input "0830ZAK"
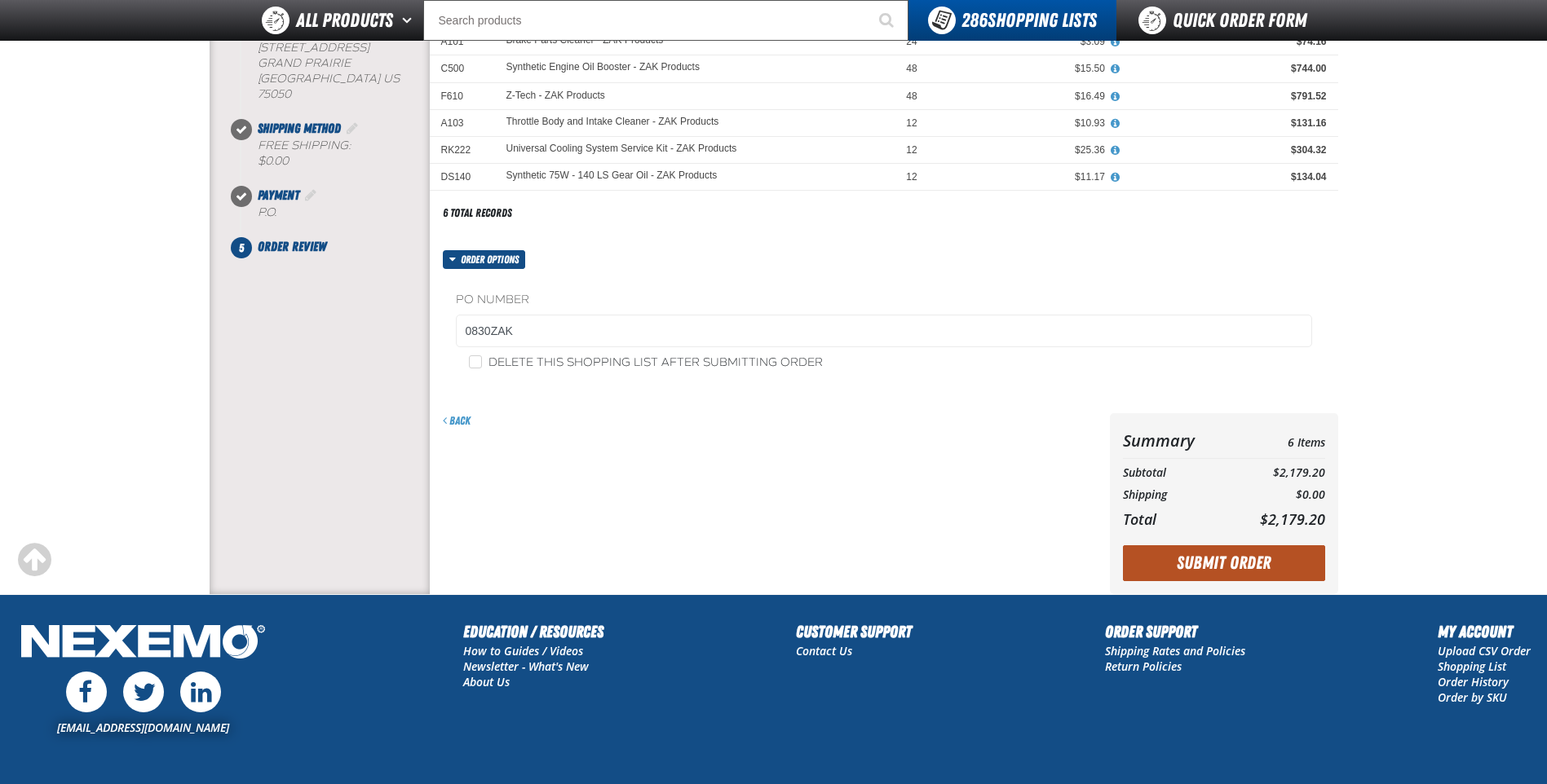
click at [1205, 562] on button "Submit Order" at bounding box center [1223, 563] width 202 height 36
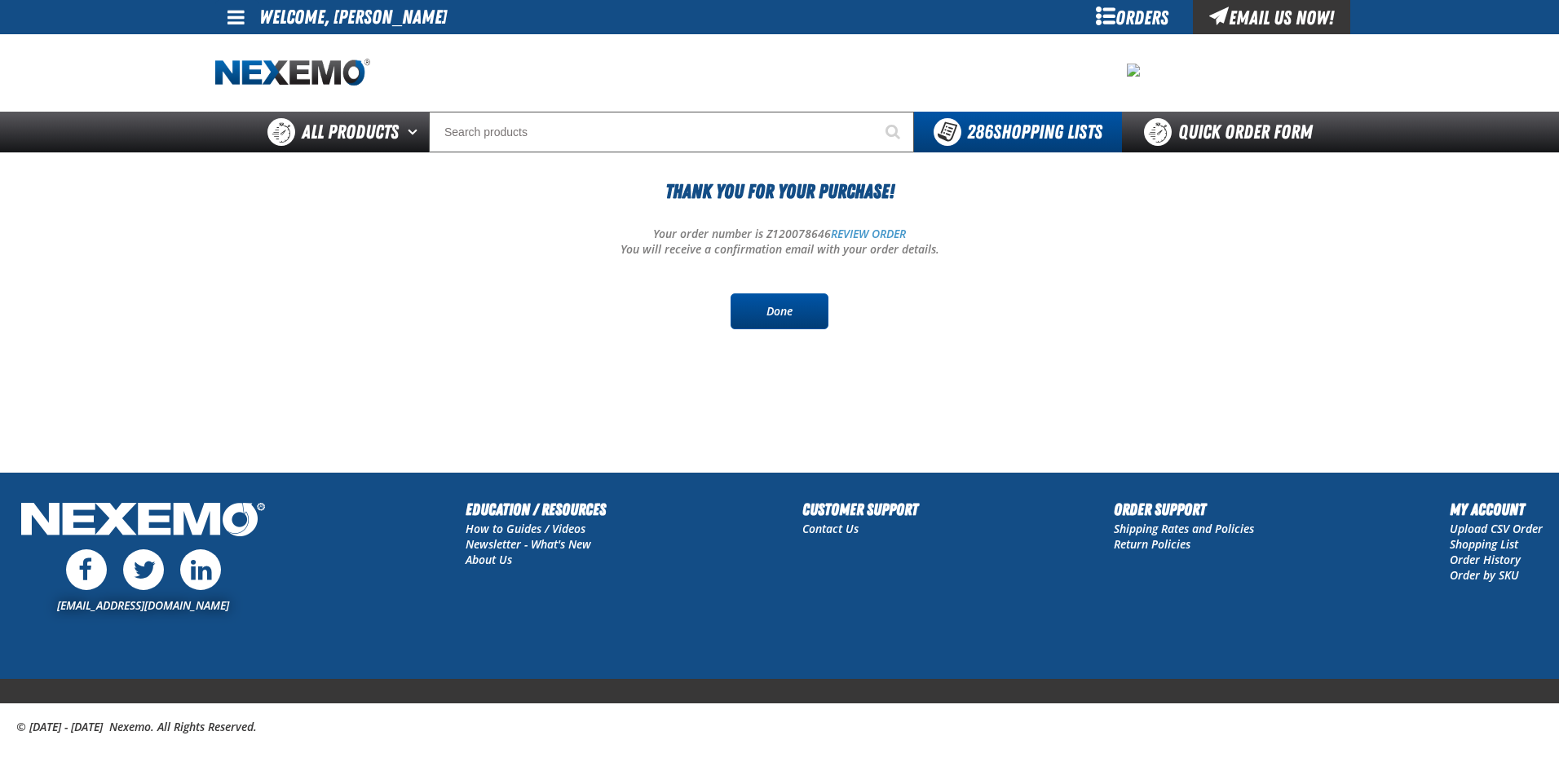
click at [797, 318] on link "Done" at bounding box center [780, 311] width 98 height 36
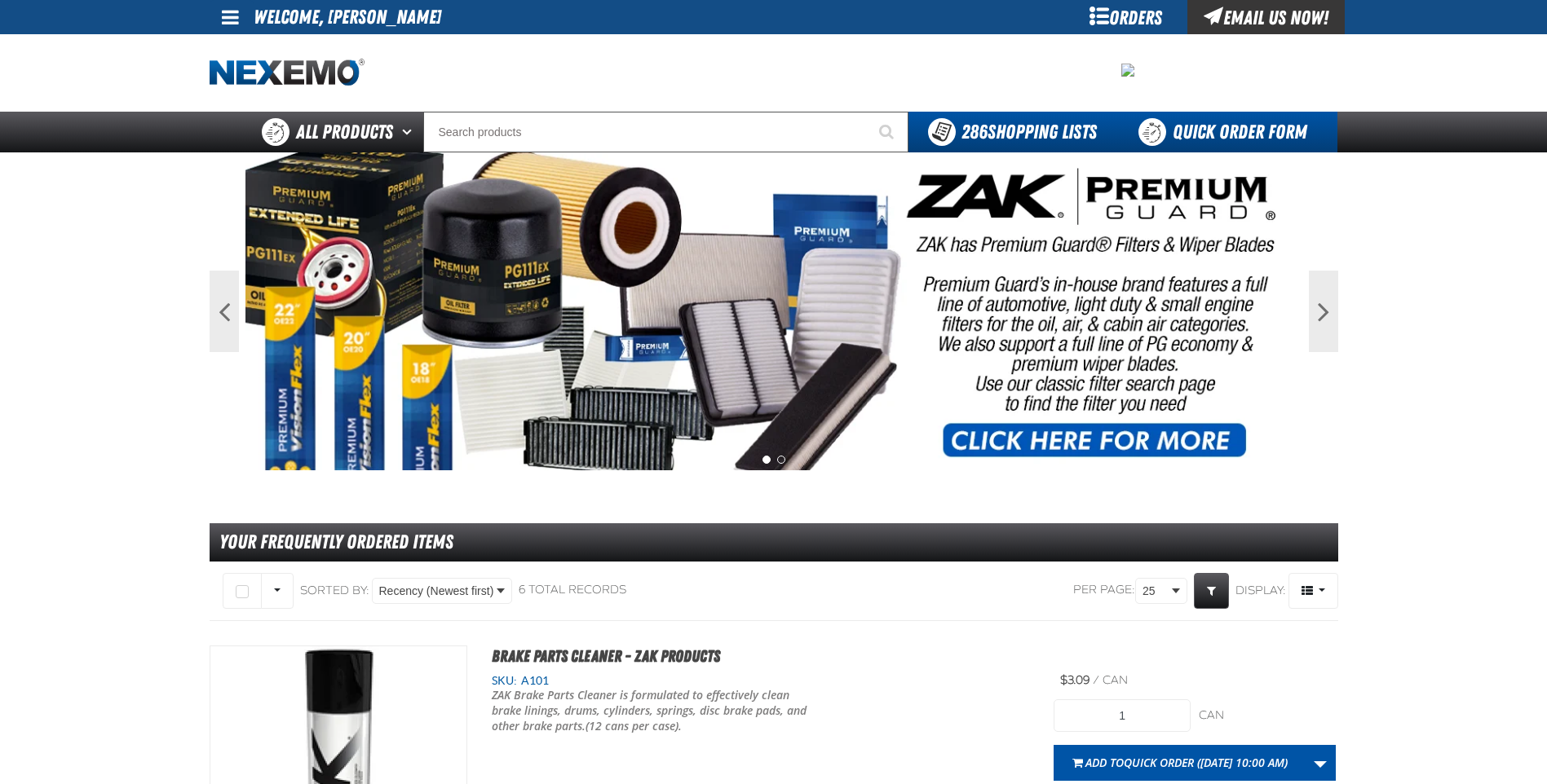
click at [1263, 135] on link "Quick Order Form" at bounding box center [1227, 132] width 221 height 41
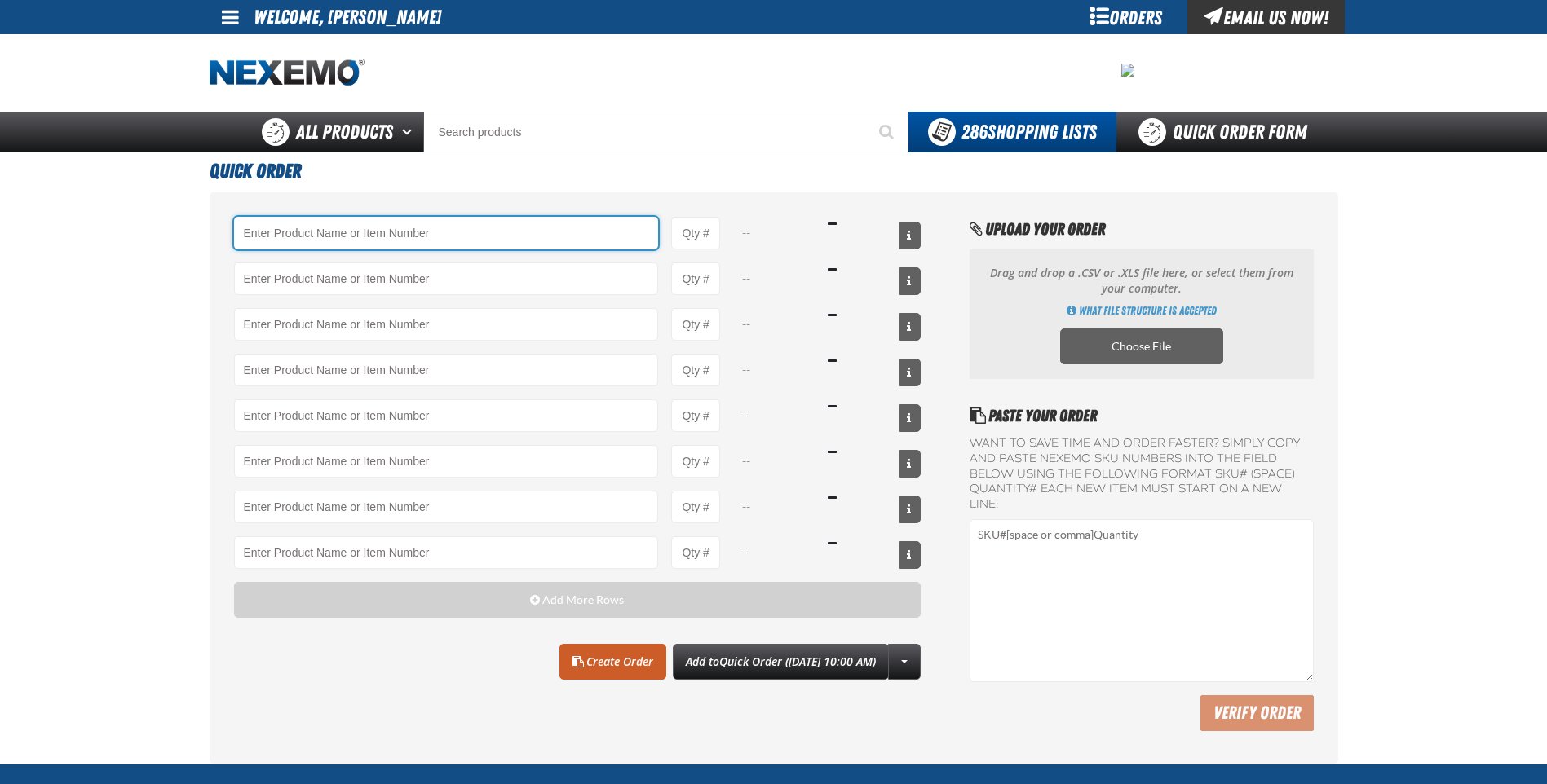
click at [455, 239] on input "Product" at bounding box center [446, 233] width 424 height 32
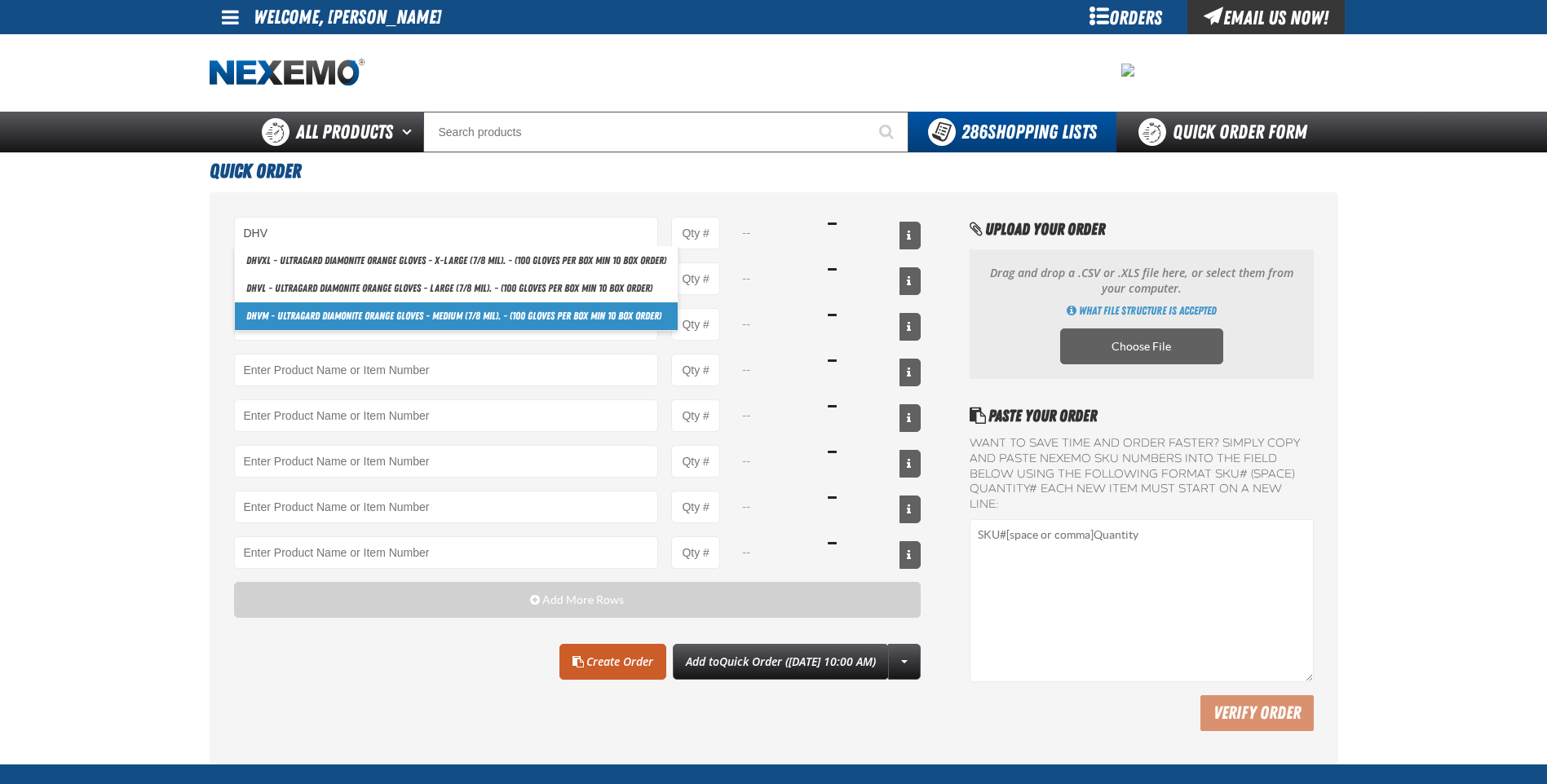
click at [424, 313] on link "DHV M - Ultragard Diamonite Orange Gloves - Medium (7/8 mil). - (100 gloves per…" at bounding box center [456, 316] width 443 height 27
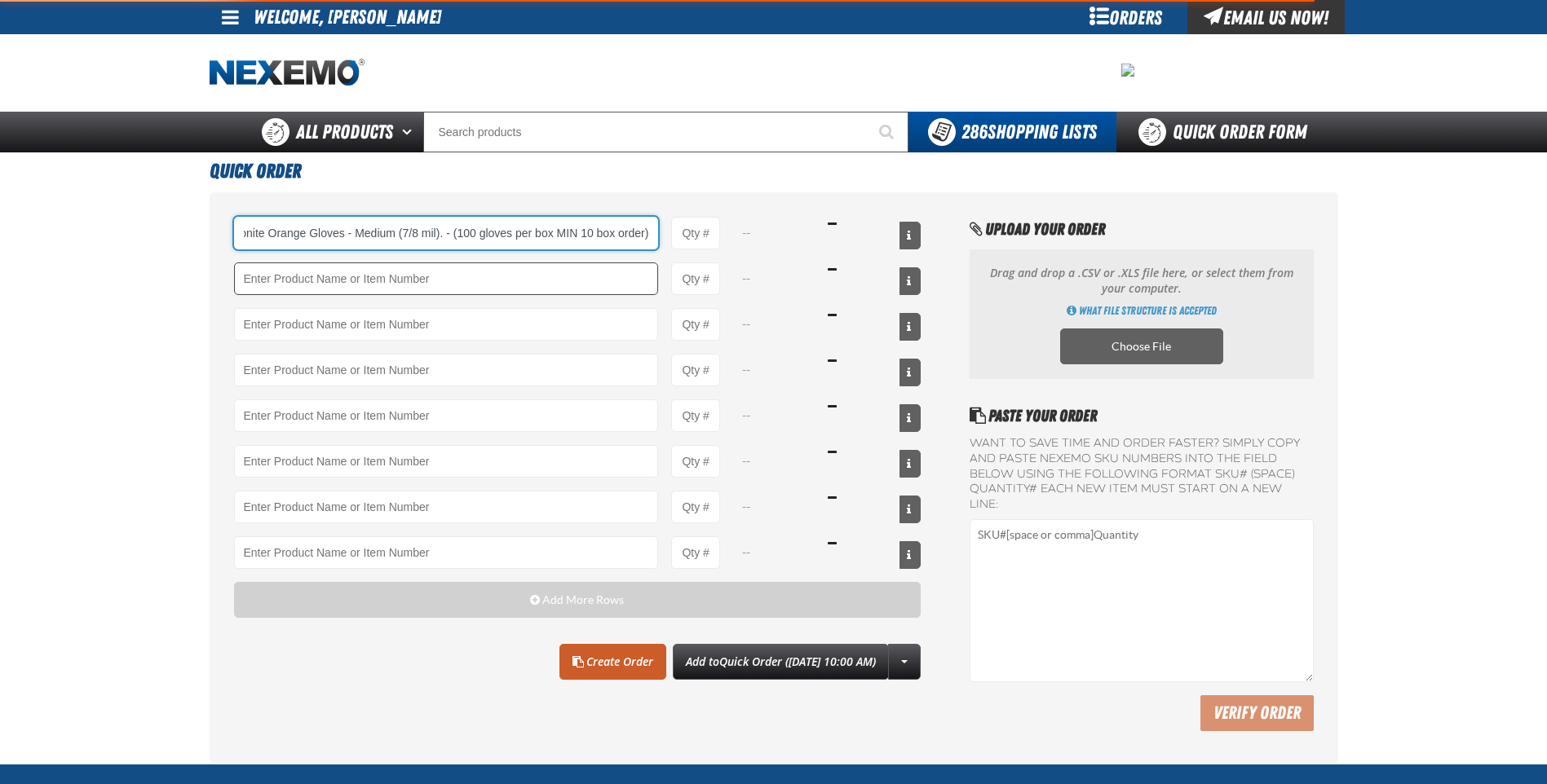
type input "DHVM - Ultragard Diamonite Orange Gloves - Medium (7/8 mil). - (100 gloves per …"
type input "1"
select select "box"
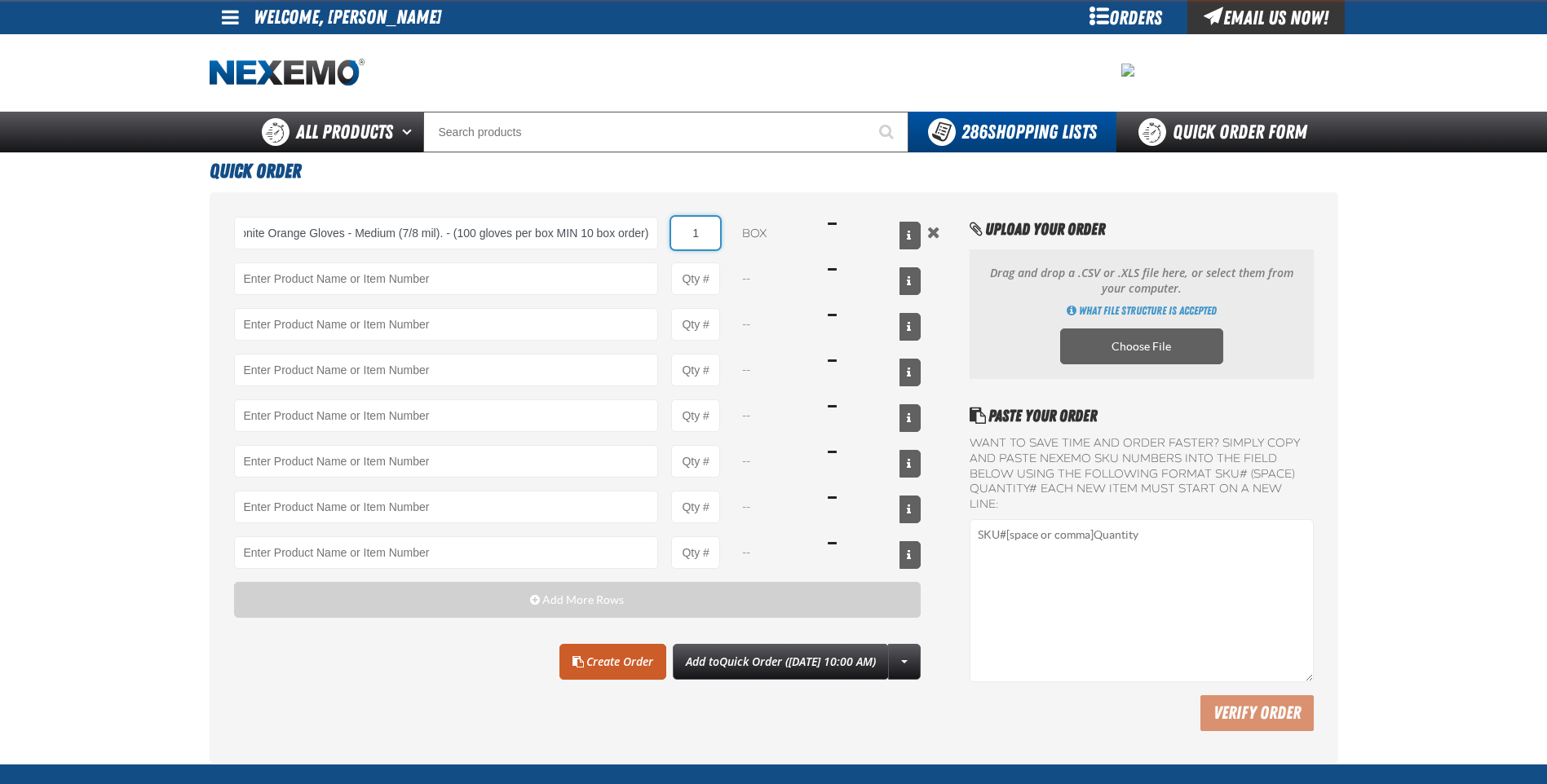
scroll to position [0, 0]
click at [704, 232] on input "1" at bounding box center [695, 233] width 49 height 32
type input "DHVM - Ultragard Diamonite Orange Gloves - Medium (7/8 mil). - (100 gloves per …"
type input "10"
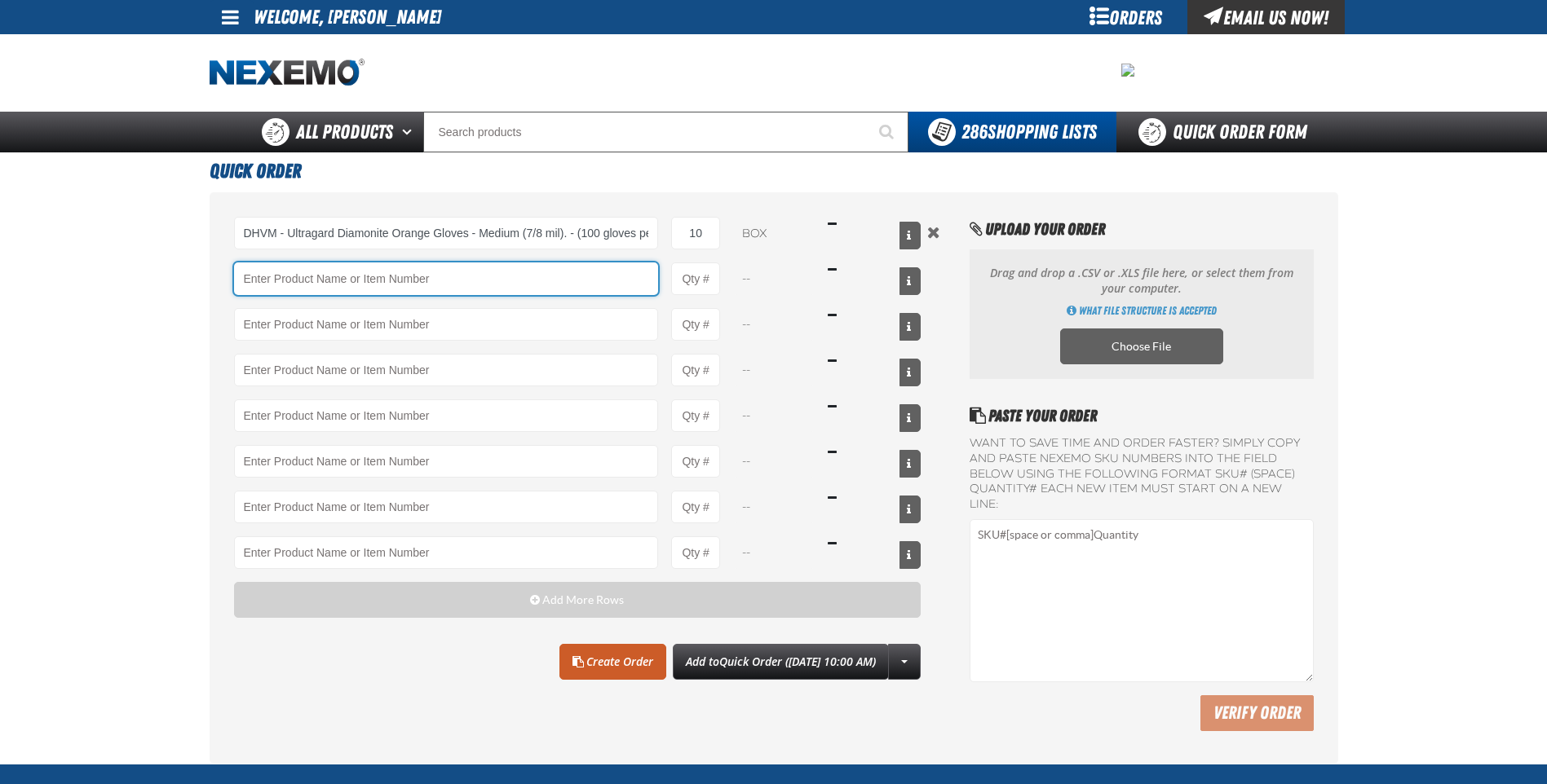
click at [545, 287] on input "Product" at bounding box center [446, 279] width 424 height 32
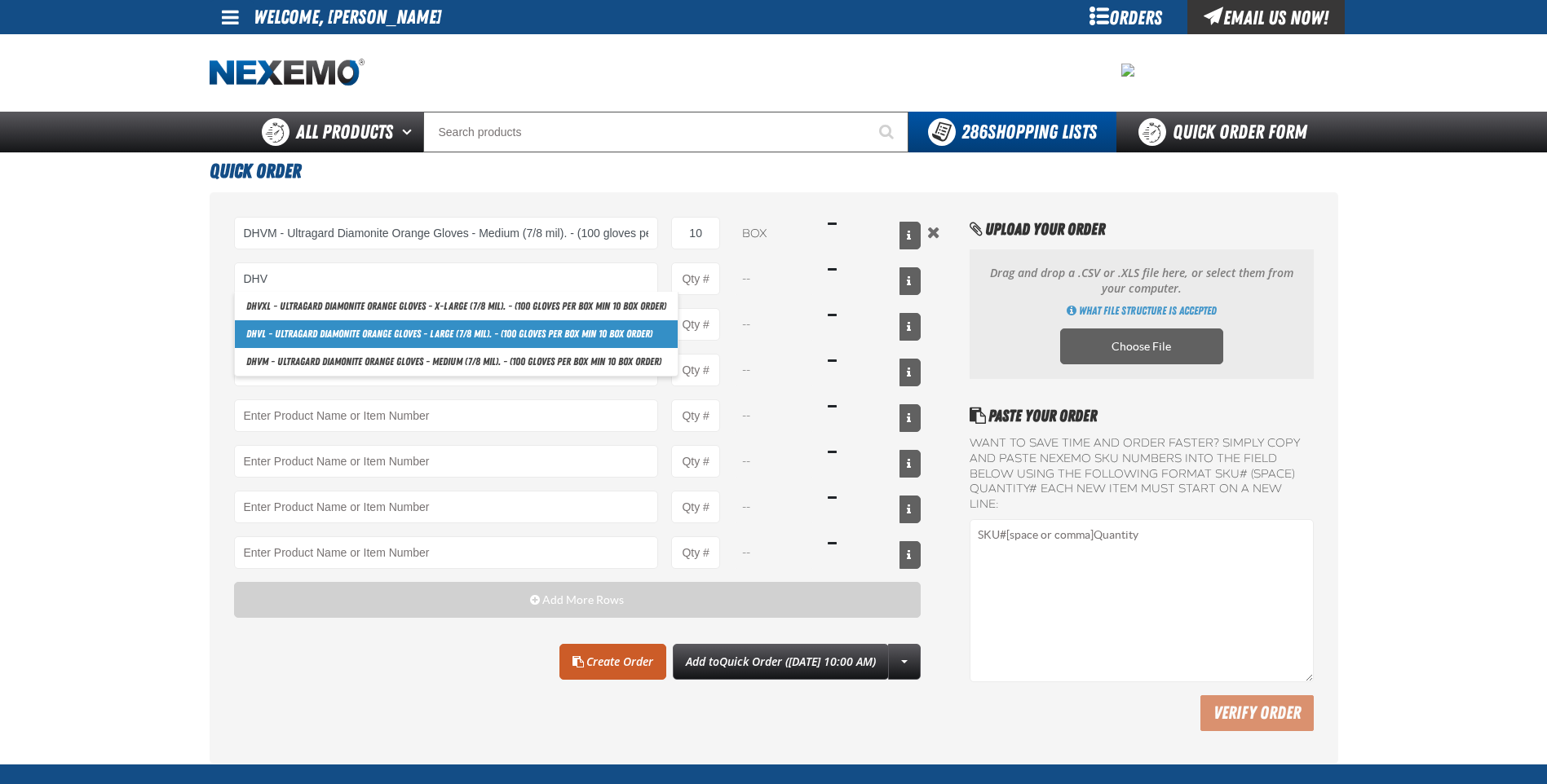
click at [494, 336] on link "DHV L - Ultragard Diamonite Orange Gloves - Large (7/8 mil). - (100 gloves per …" at bounding box center [456, 334] width 443 height 27
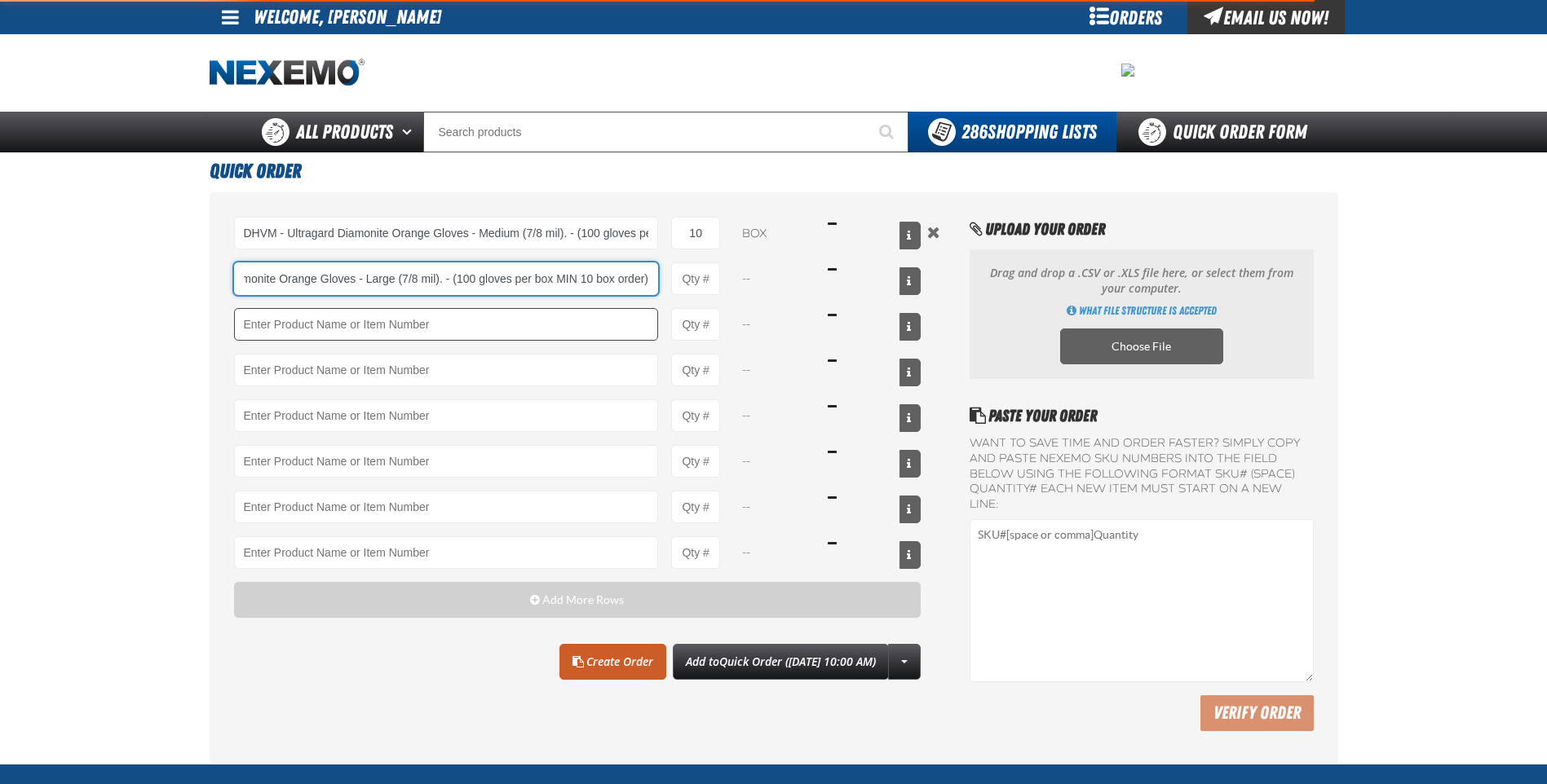
type input "DHVL - Ultragard Diamonite Orange Gloves - Large (7/8 mil). - (100 gloves per b…"
type input "1"
select select "box"
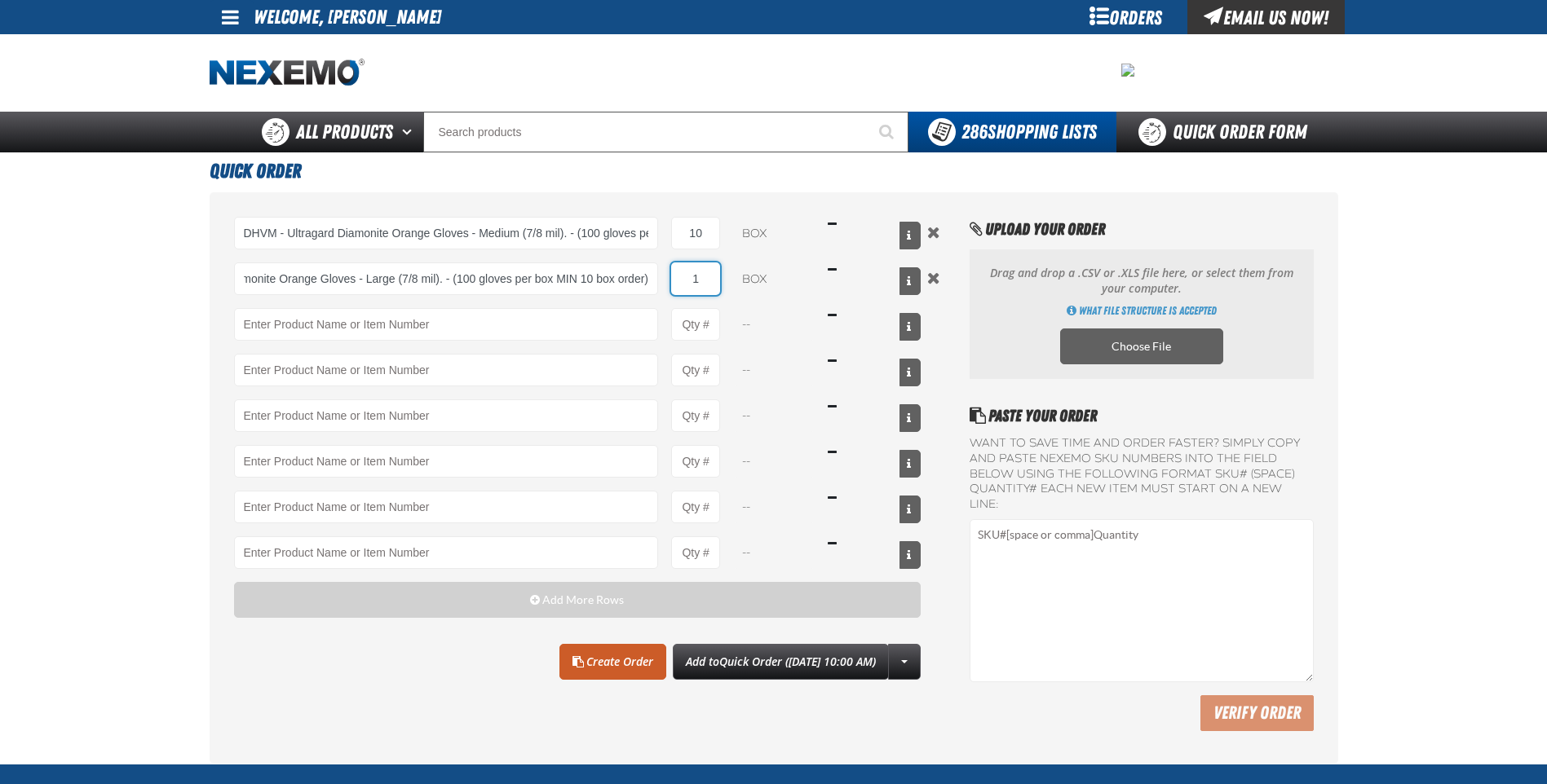
click at [703, 282] on input "1" at bounding box center [695, 279] width 49 height 32
type input "DHVL - Ultragard Diamonite Orange Gloves - Large (7/8 mil). - (100 gloves per b…"
type input "10"
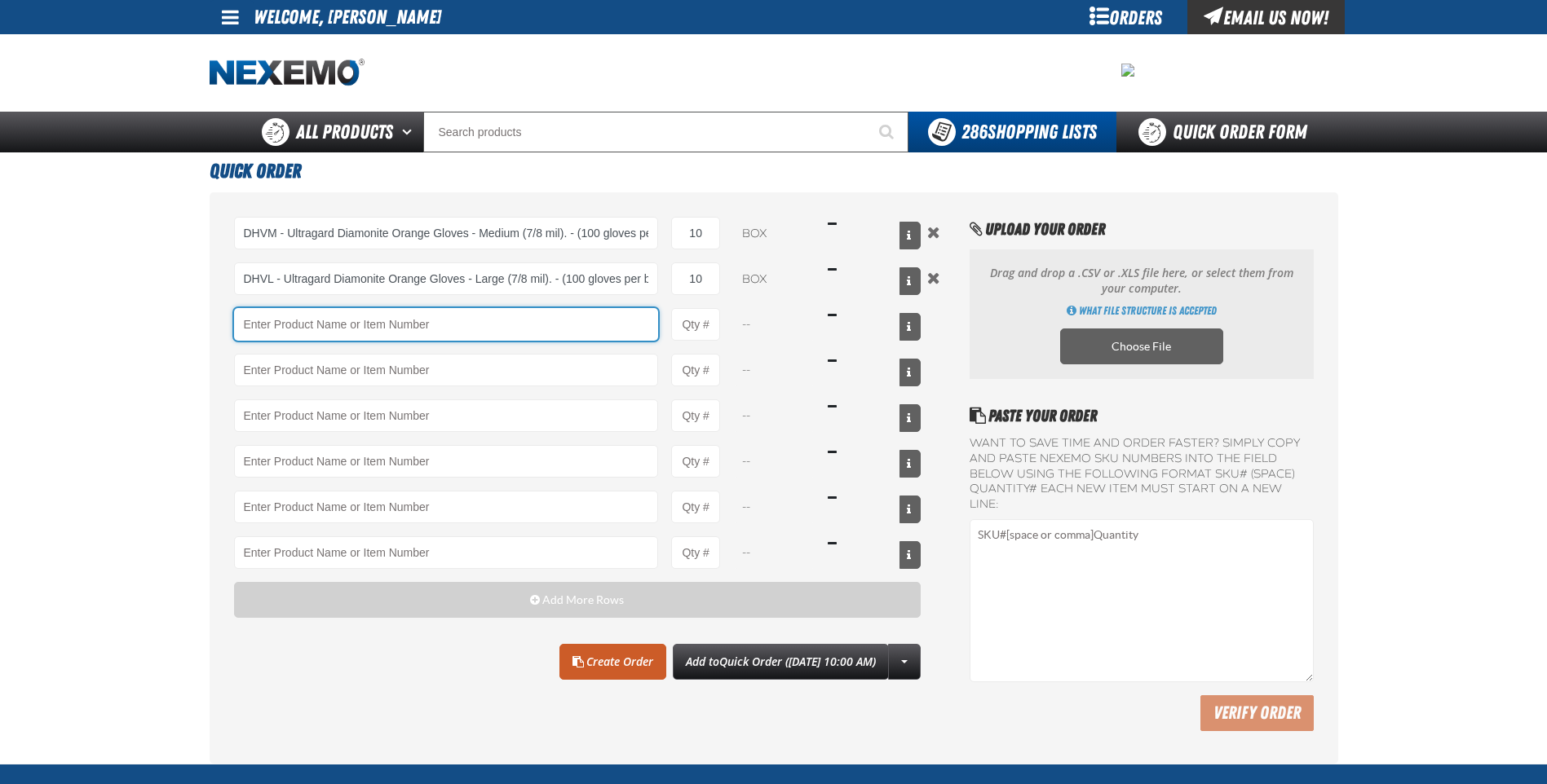
click at [557, 333] on input "Product" at bounding box center [446, 324] width 424 height 32
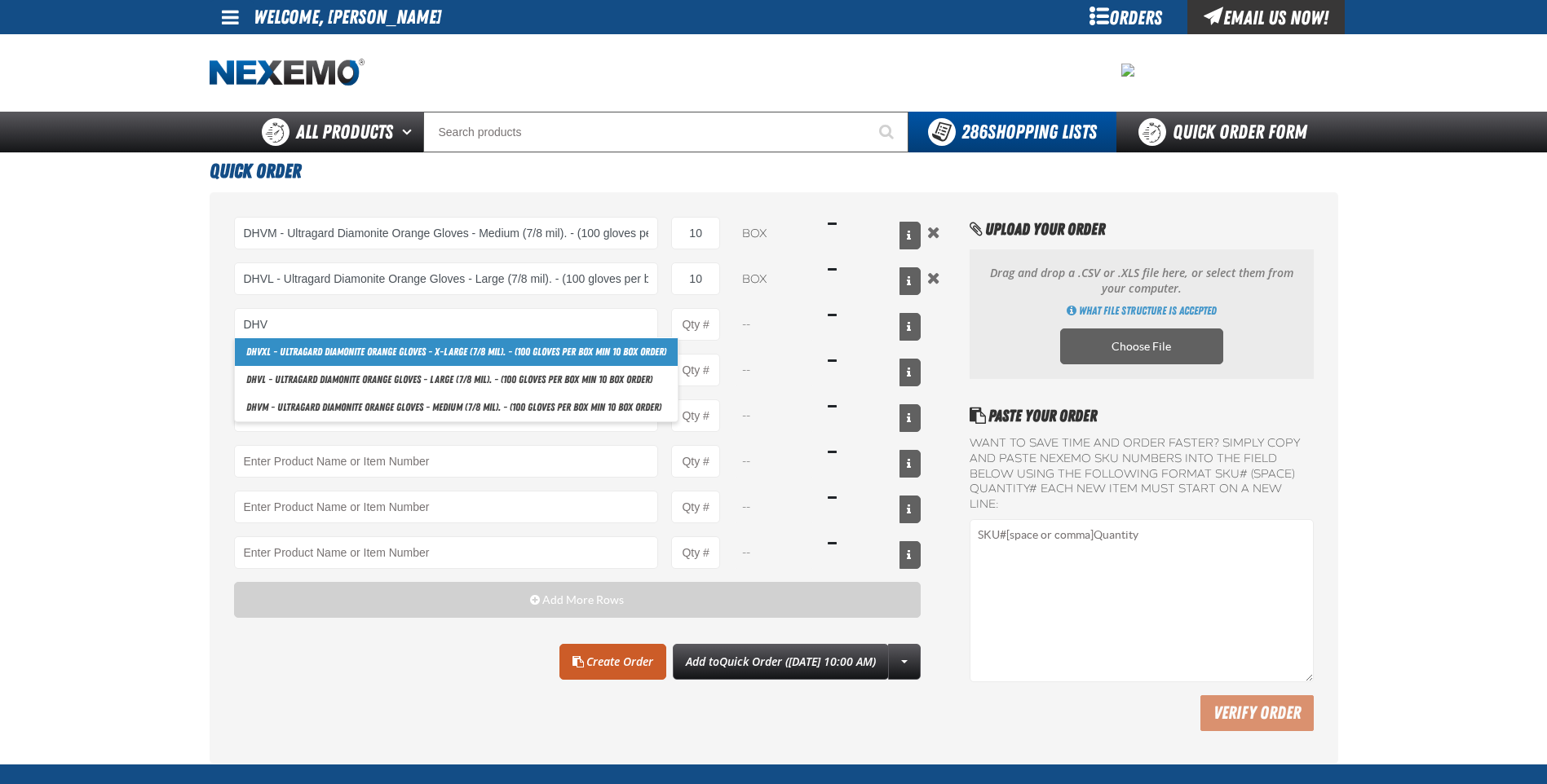
click at [470, 356] on link "DHV XL - Ultragard Diamonite Orange Gloves - X-Large (7/8 mil). - (100 gloves p…" at bounding box center [456, 352] width 443 height 27
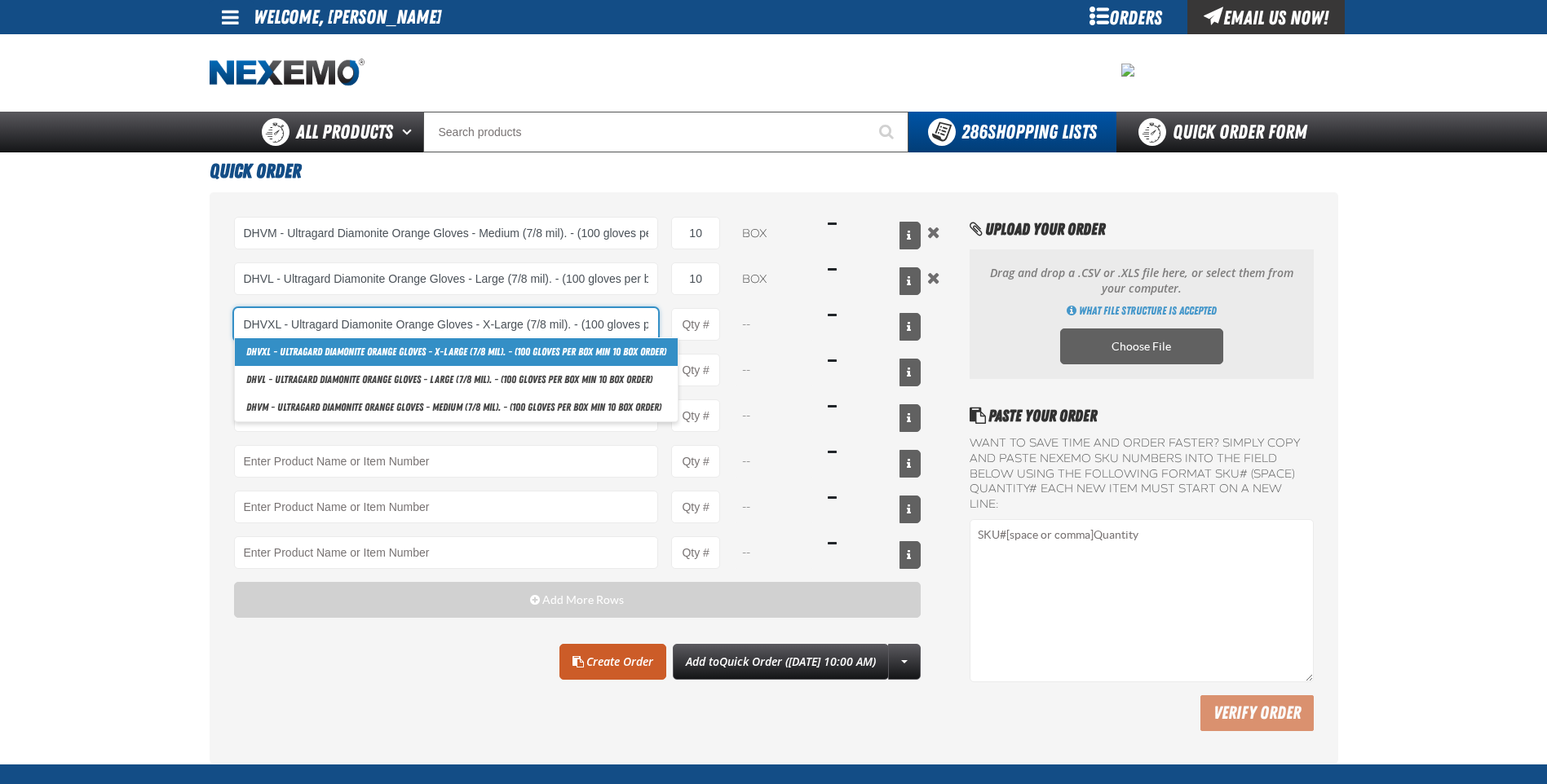
scroll to position [0, 128]
type input "DHVXL - Ultragard Diamonite Orange Gloves - X-Large (7/8 mil). - (100 gloves pe…"
type input "1"
select select "box"
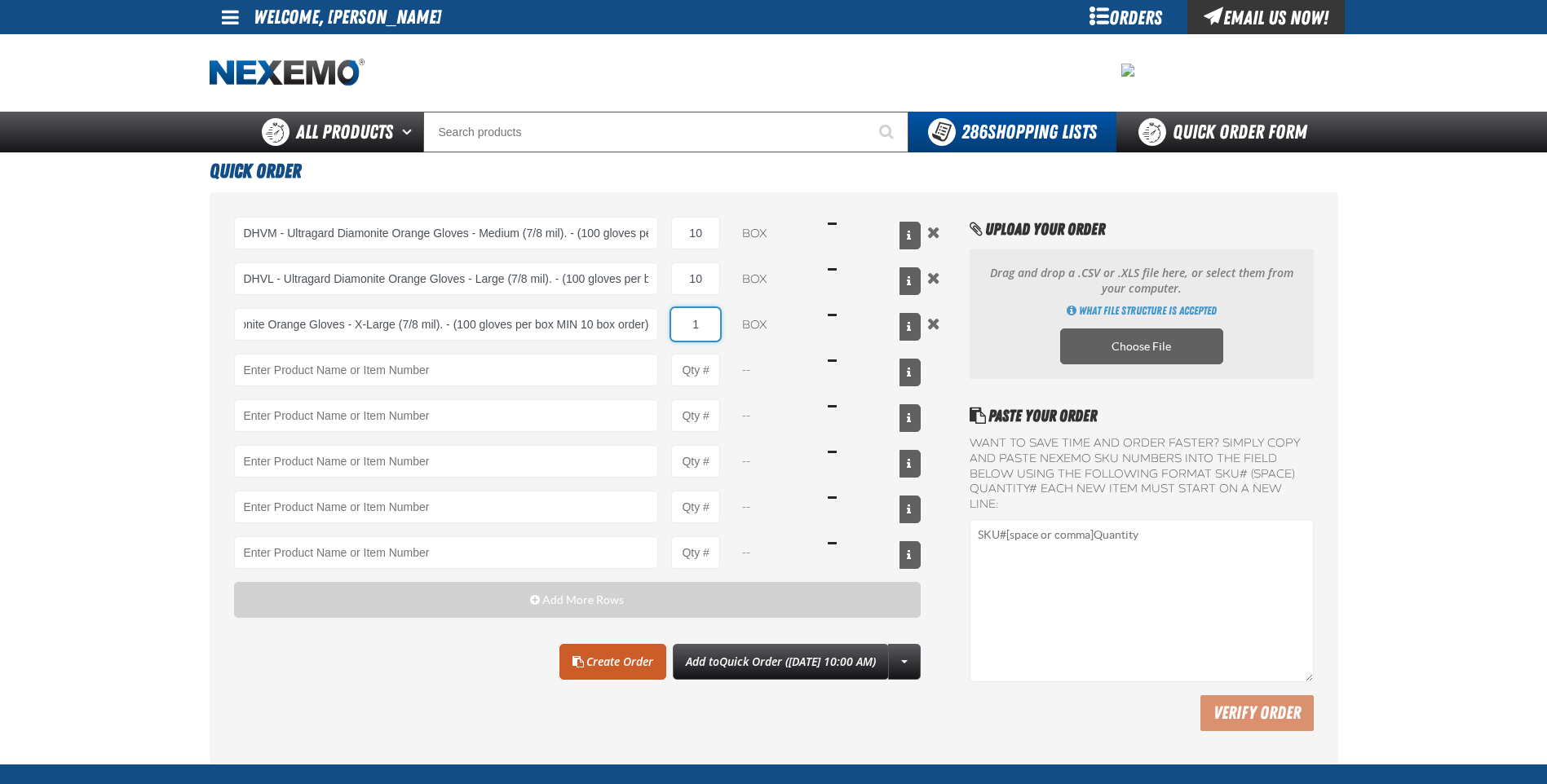
scroll to position [0, 0]
click at [709, 334] on input "1" at bounding box center [695, 324] width 49 height 32
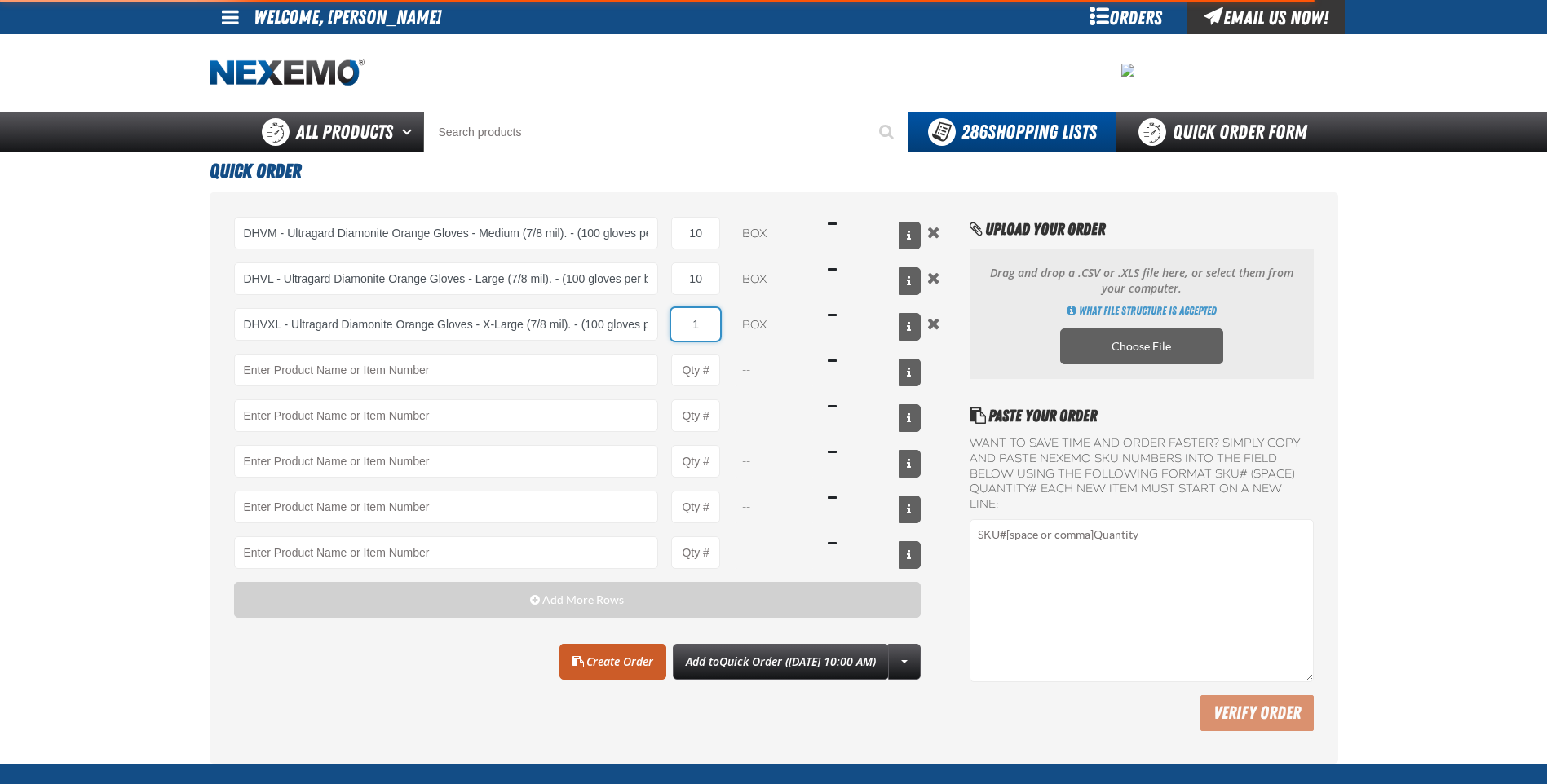
type input "DHVXL - Ultragard Diamonite Orange Gloves - X-Large (7/8 mil). - (100 gloves pe…"
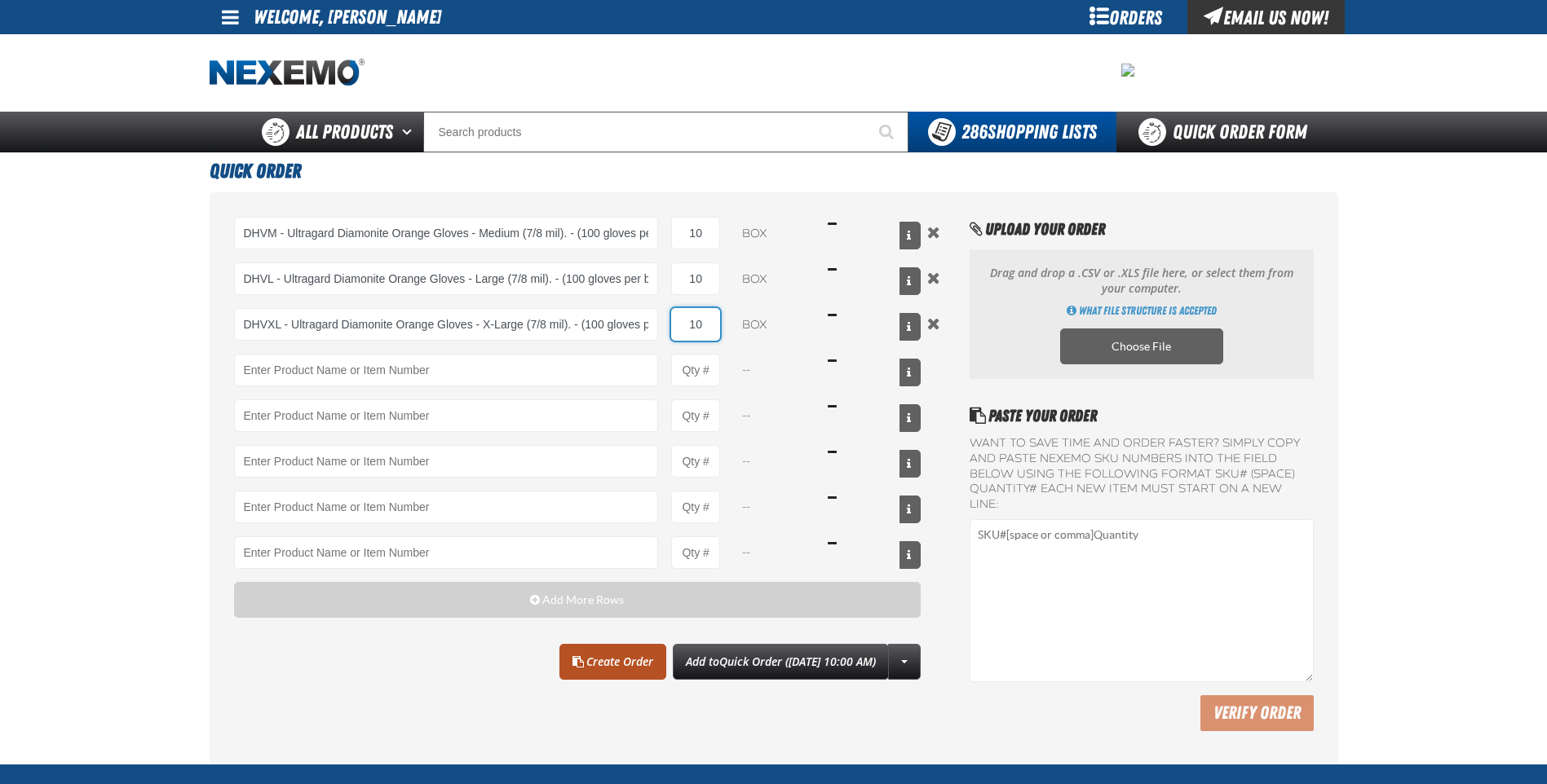
type input "10"
click at [597, 669] on link "Create Order" at bounding box center [612, 662] width 107 height 36
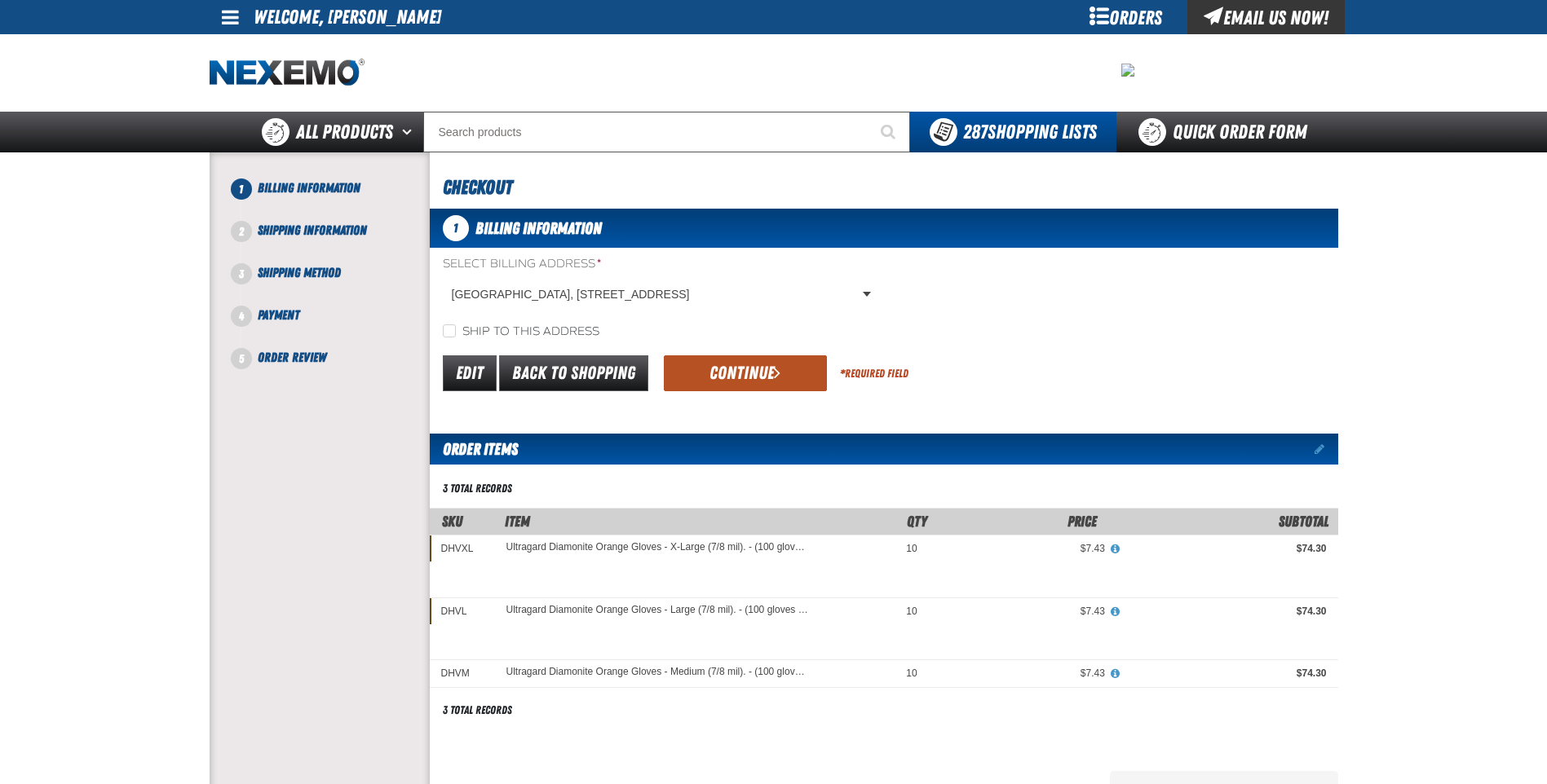
click at [753, 372] on button "Continue" at bounding box center [745, 373] width 163 height 36
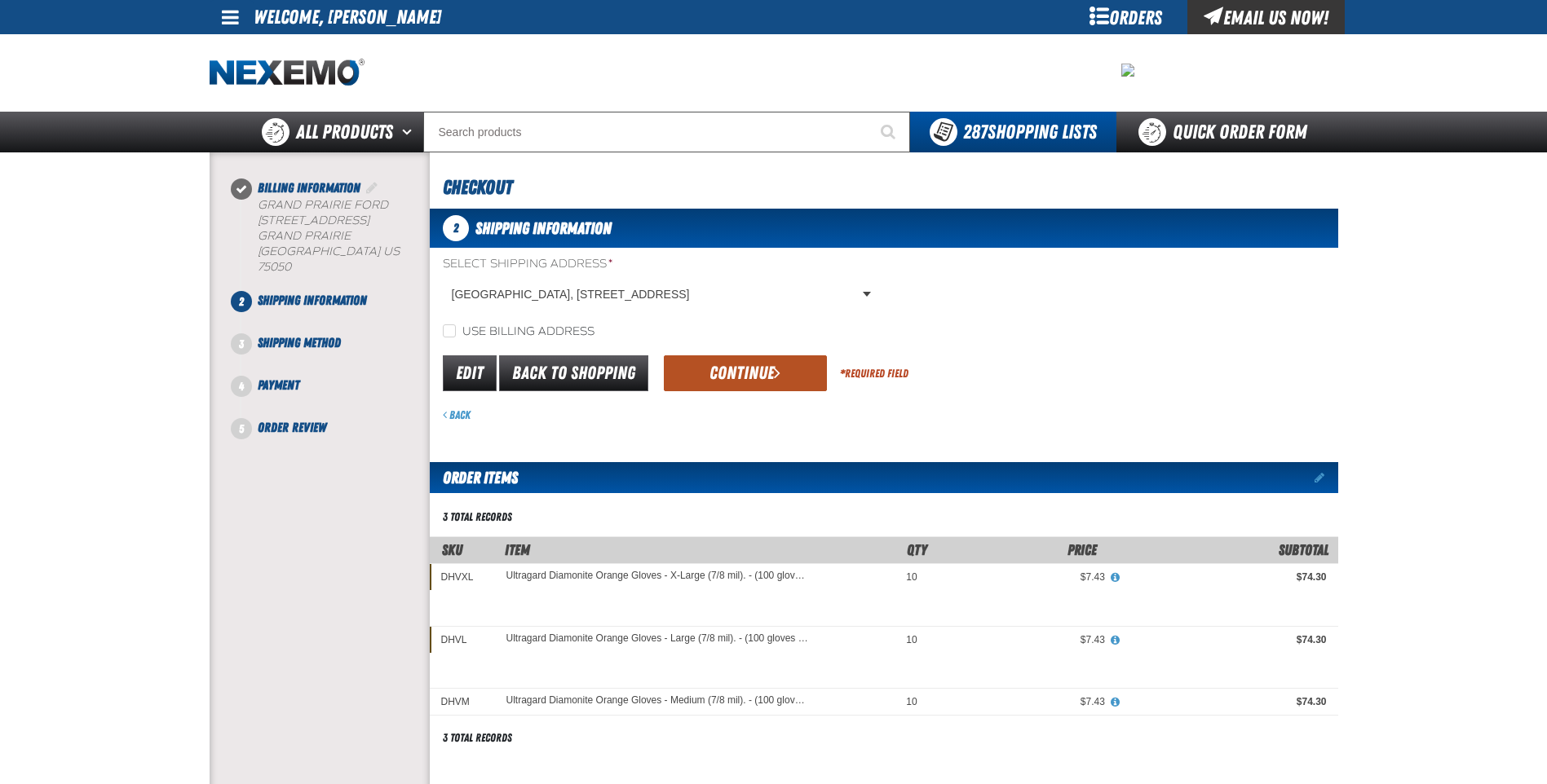
click at [774, 366] on span "submit" at bounding box center [776, 372] width 7 height 18
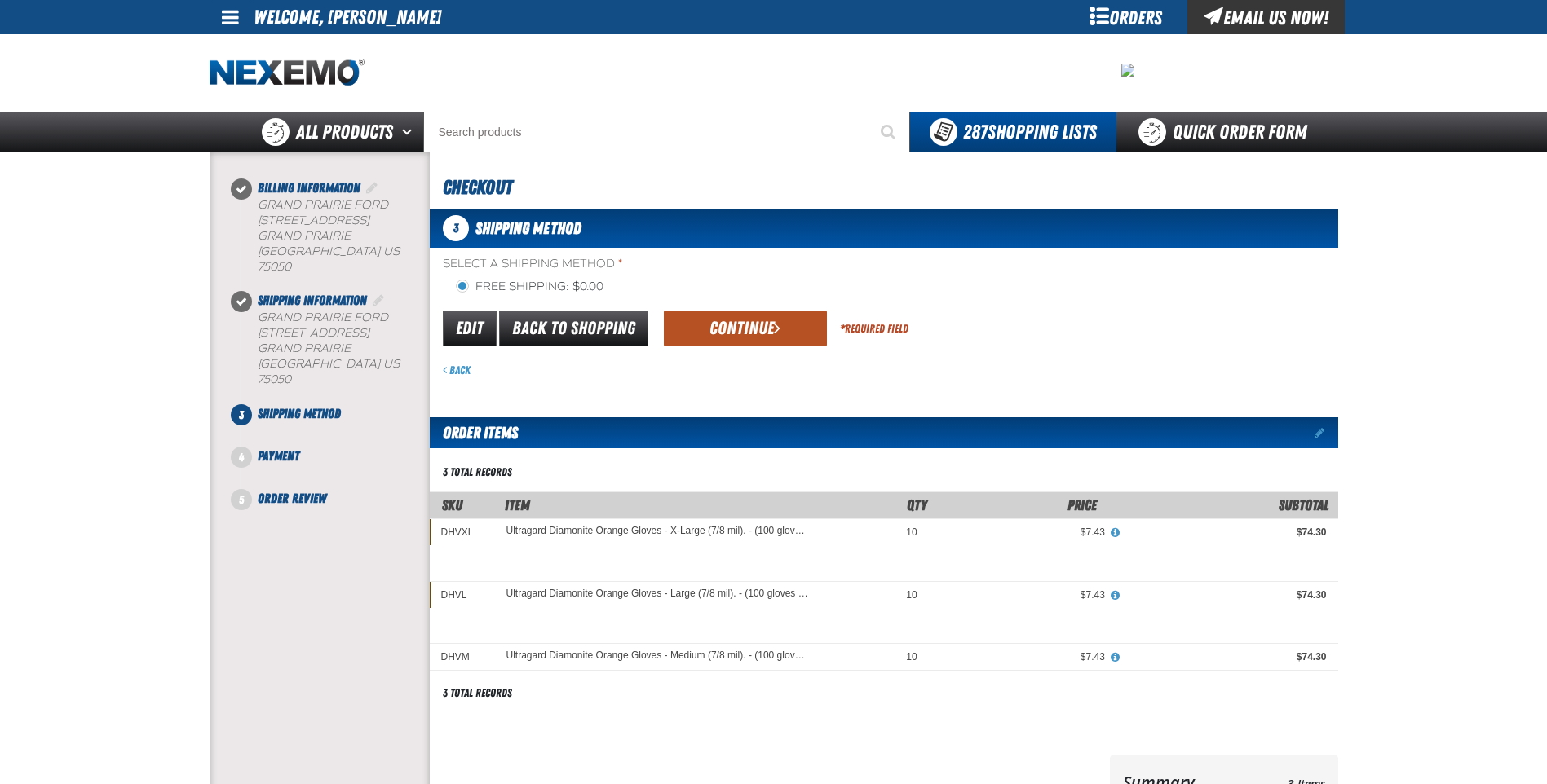
click at [758, 312] on button "Continue" at bounding box center [745, 328] width 163 height 36
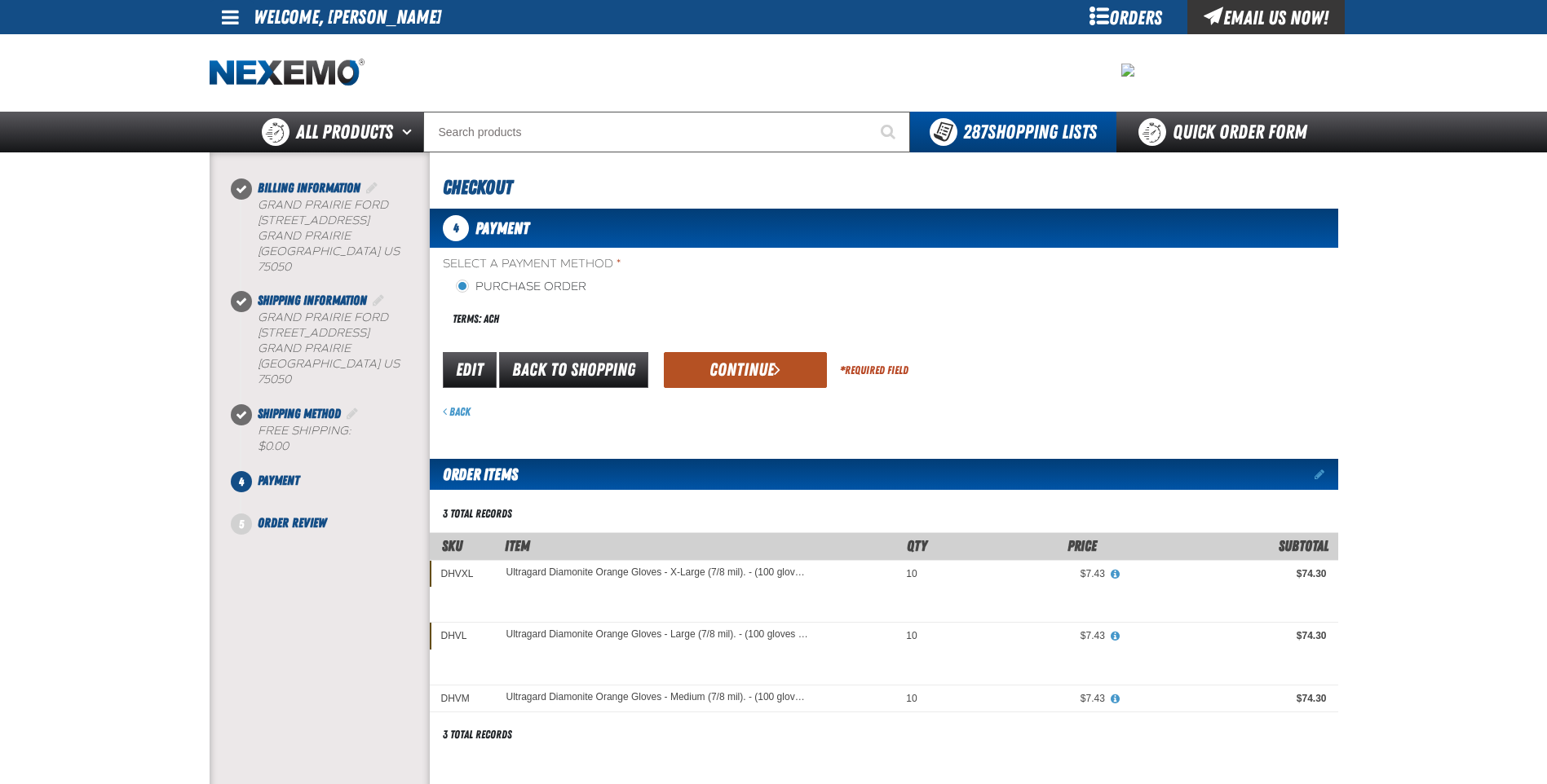
click at [728, 365] on button "Continue" at bounding box center [745, 370] width 163 height 36
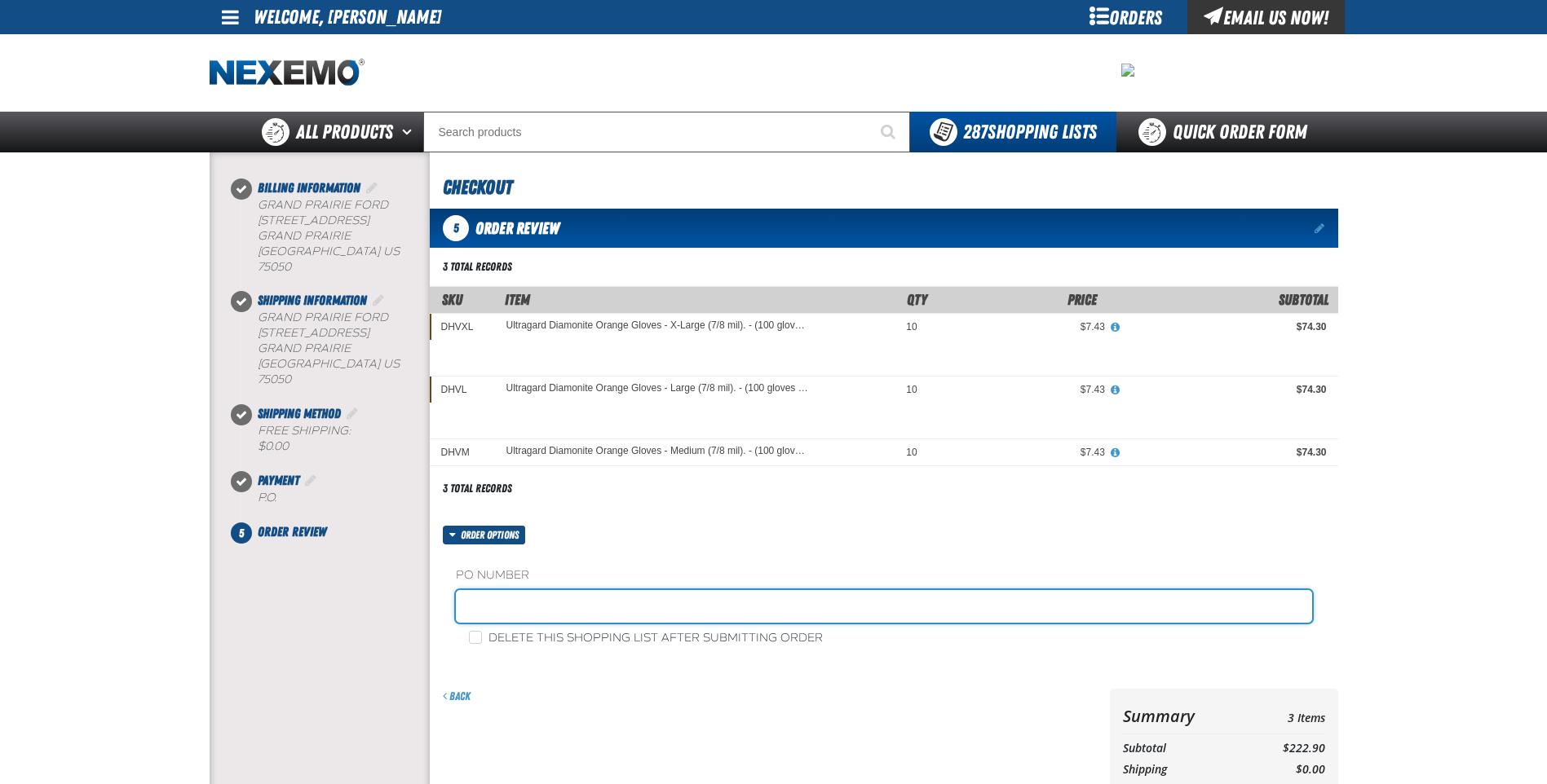
click at [550, 608] on input "text" at bounding box center [884, 606] width 857 height 32
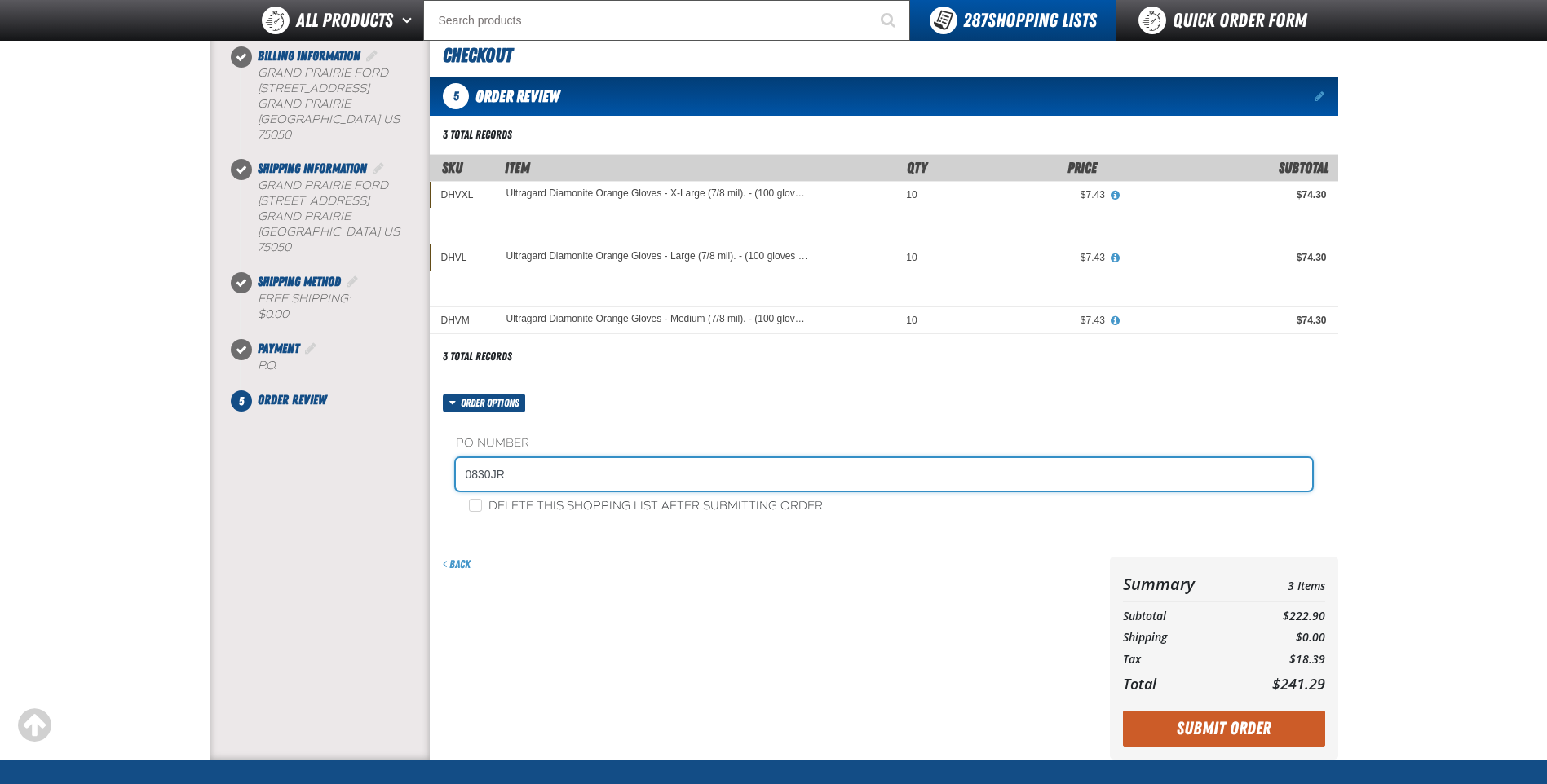
scroll to position [244, 0]
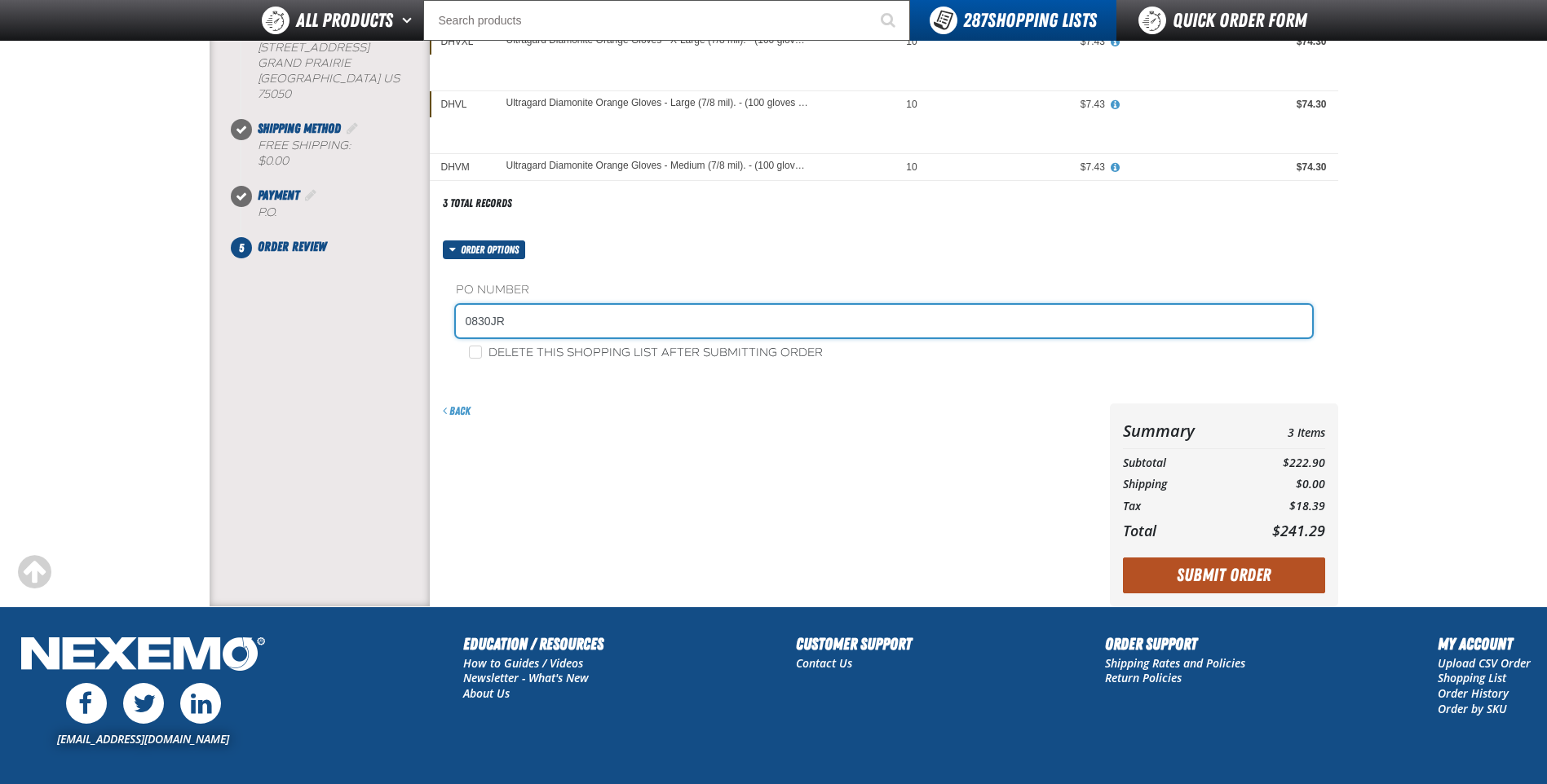
type input "0830JR"
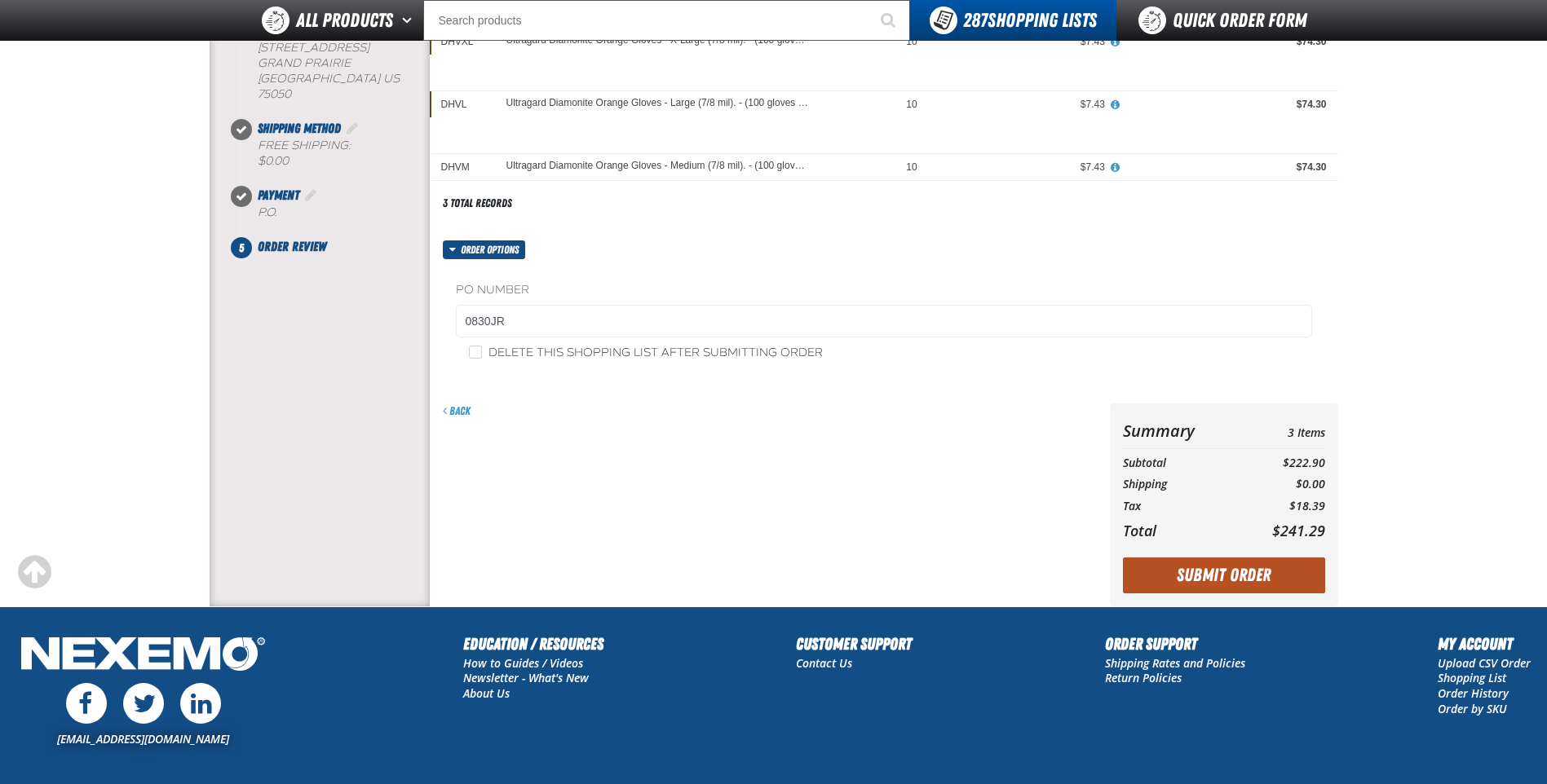
click at [1246, 574] on button "Submit Order" at bounding box center [1223, 575] width 202 height 36
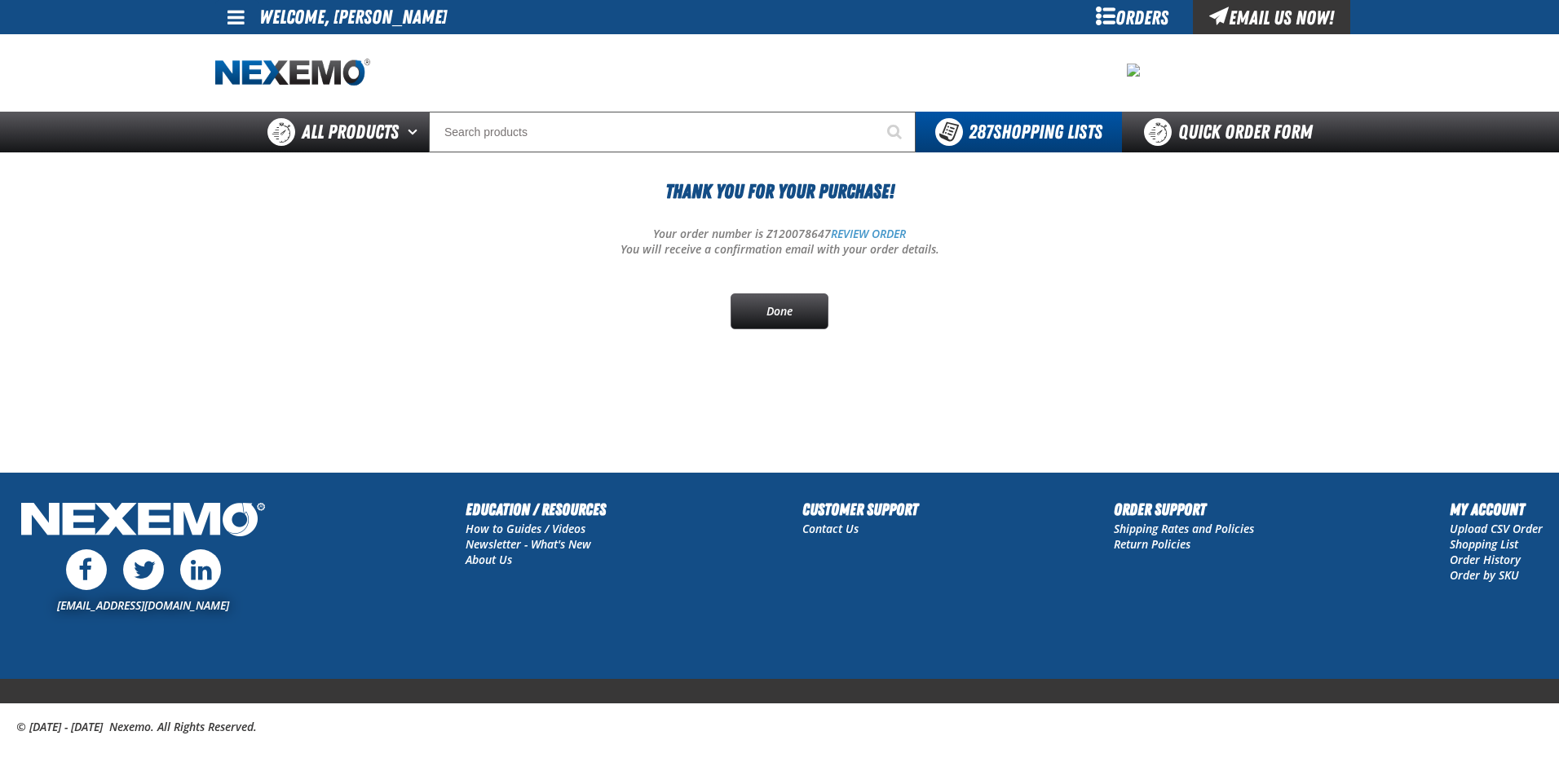
drag, startPoint x: 765, startPoint y: 308, endPoint x: 775, endPoint y: 278, distance: 31.6
click at [766, 308] on link "Done" at bounding box center [780, 311] width 98 height 36
